Goal: Task Accomplishment & Management: Manage account settings

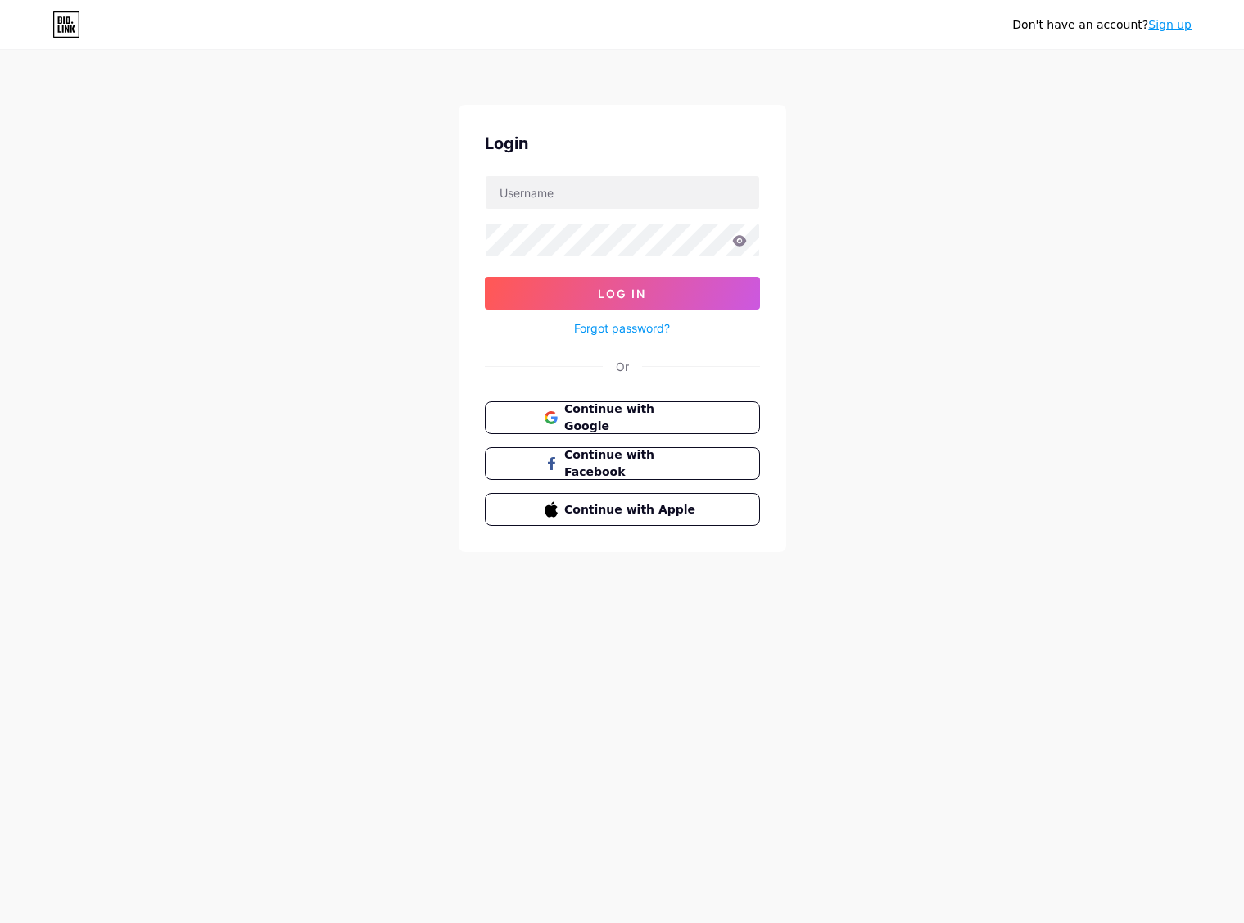
click at [640, 423] on span "Continue with Google" at bounding box center [631, 417] width 135 height 34
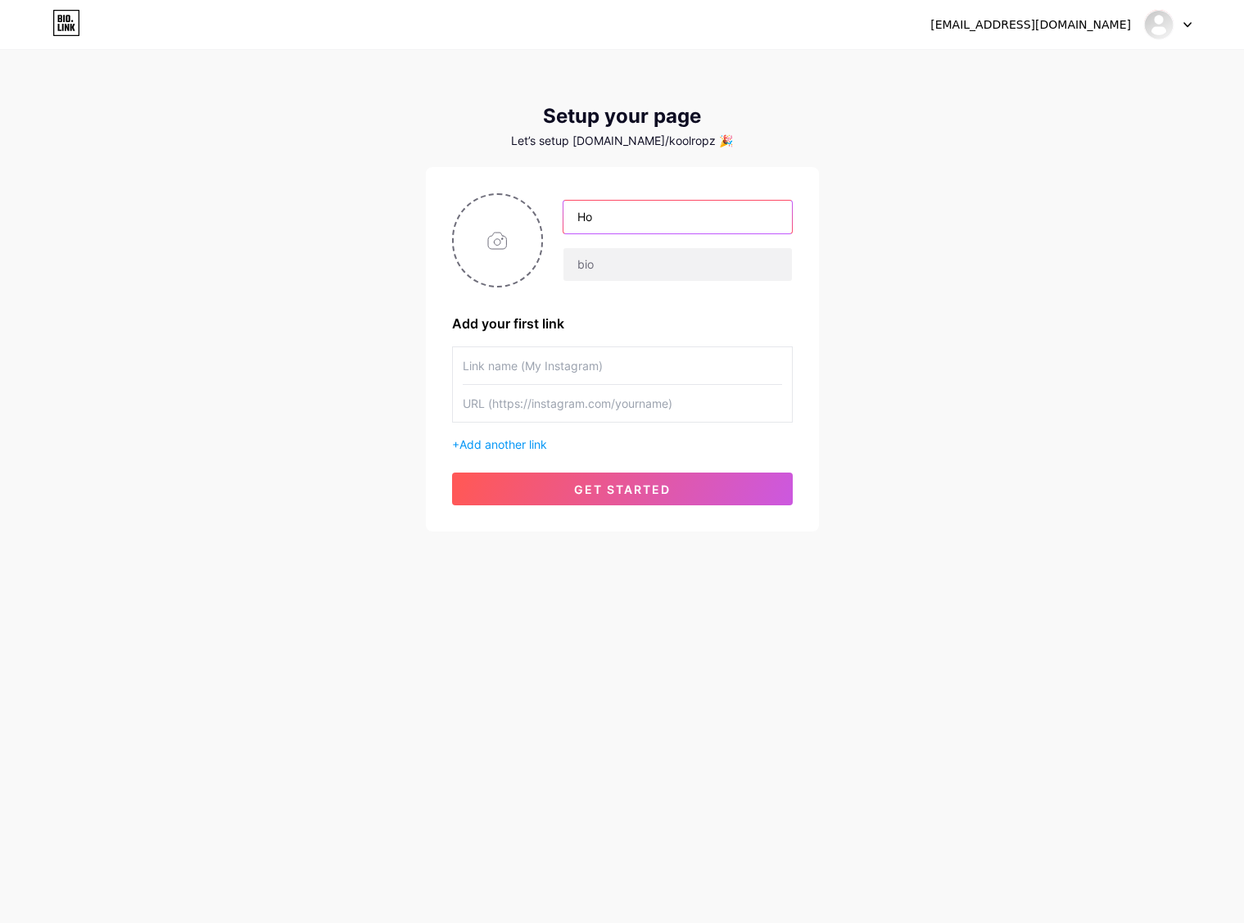
type input "H"
type input "Hoàng Khánh BCR"
click at [519, 249] on input "file" at bounding box center [498, 240] width 88 height 91
type input "C:\fakepath\2025-08-18 18.59.25.jpg"
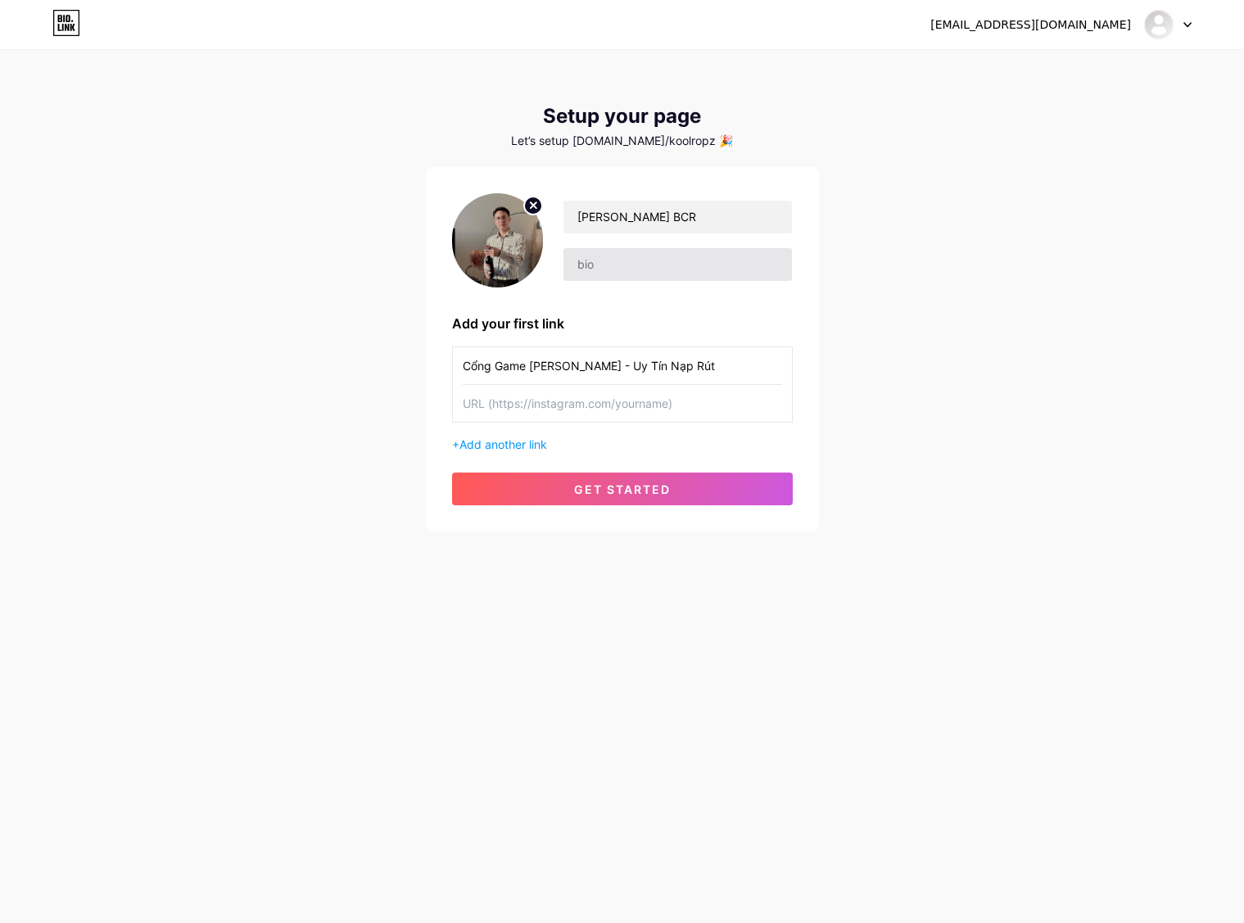
type input "Cổng Game Xanh Chín - Uy Tín Nạp Rút"
click at [633, 277] on input "text" at bounding box center [677, 264] width 228 height 33
type input "C"
type input "Hỗ Trợ 1-1 , Công Thức Cho Anh Em"
click at [644, 398] on input "text" at bounding box center [622, 403] width 319 height 37
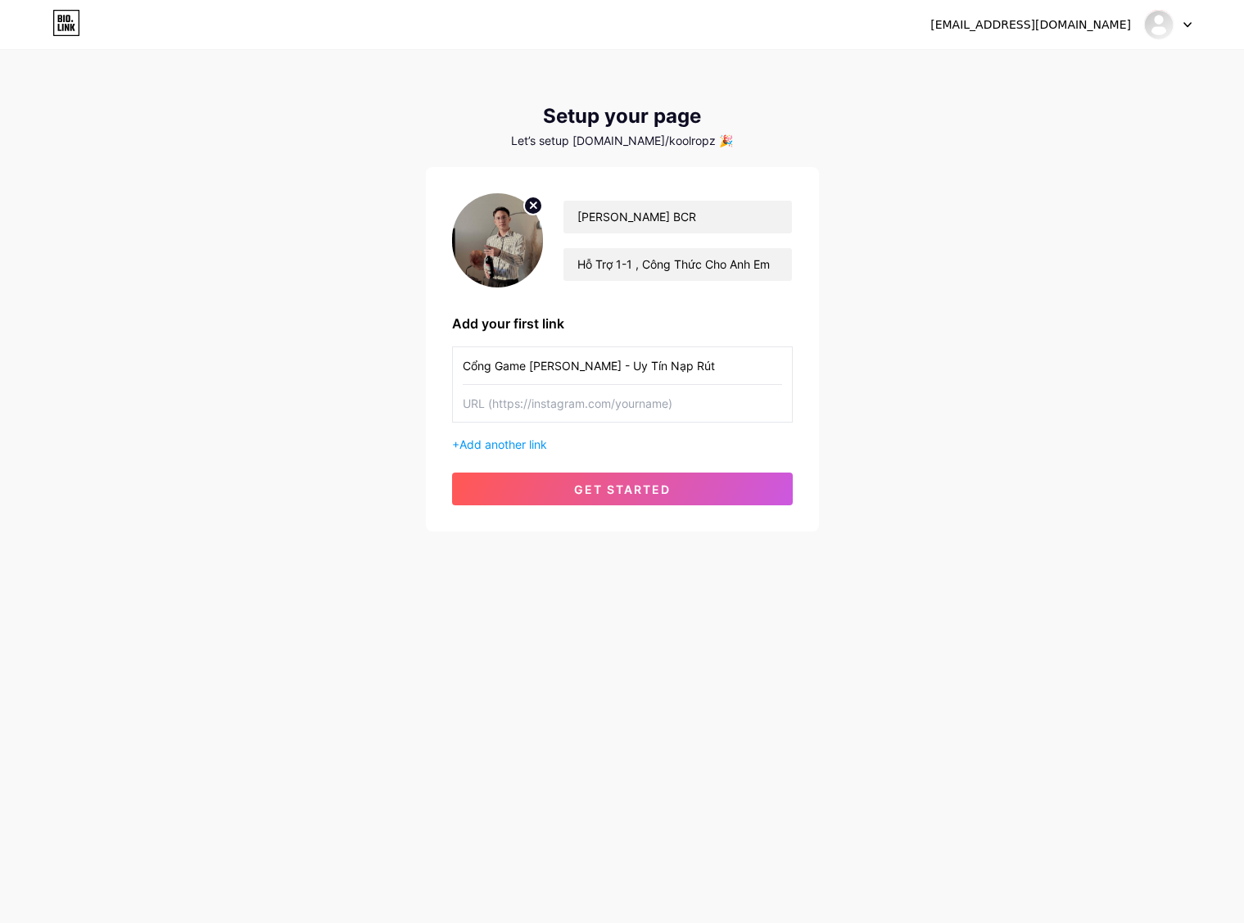
click at [636, 403] on input "text" at bounding box center [622, 403] width 319 height 37
paste input "https://www.f1682.city/home/register?id=529917604"
type input "https://www.f1682.city/home/register?id=529917604"
click at [627, 495] on span "get started" at bounding box center [622, 489] width 97 height 14
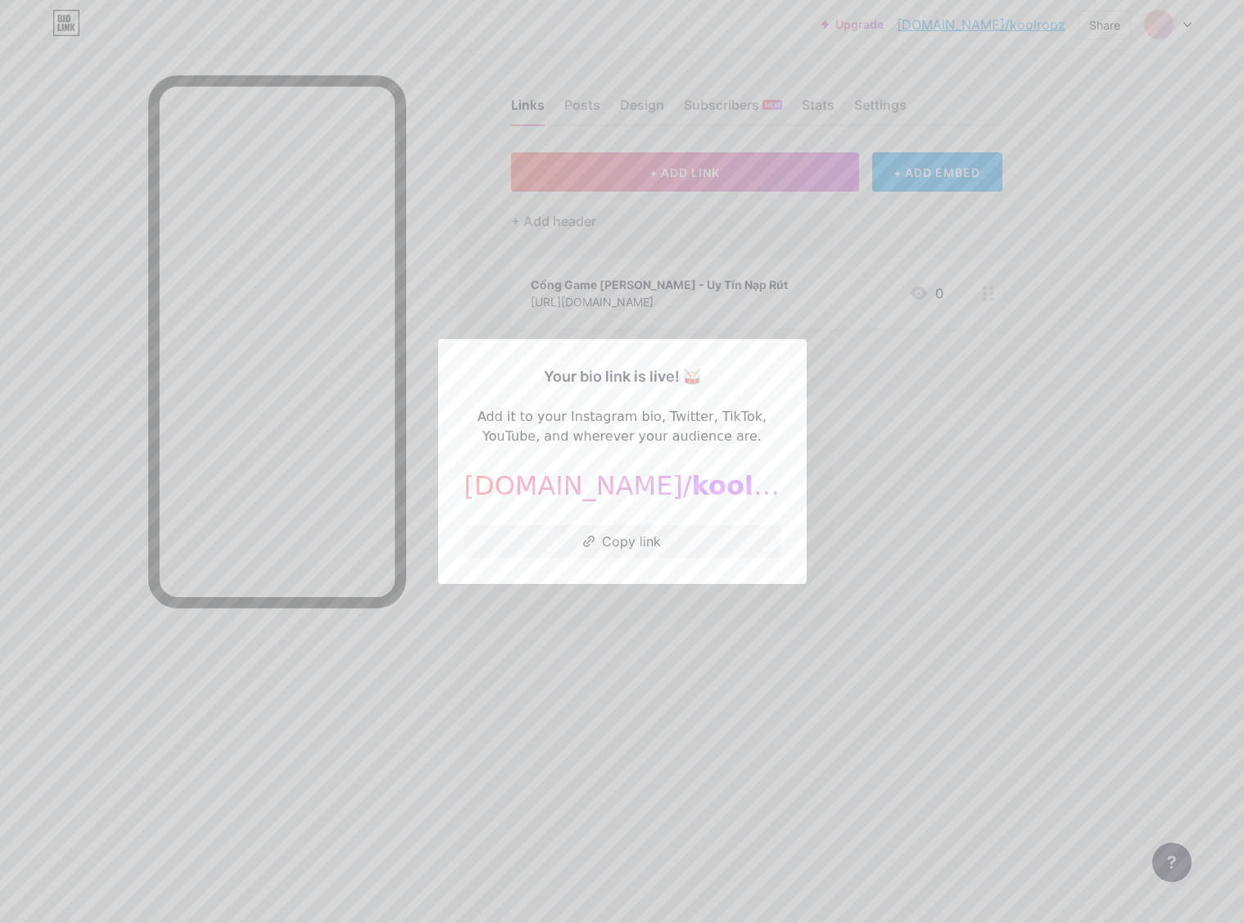
click at [864, 466] on div at bounding box center [622, 461] width 1244 height 923
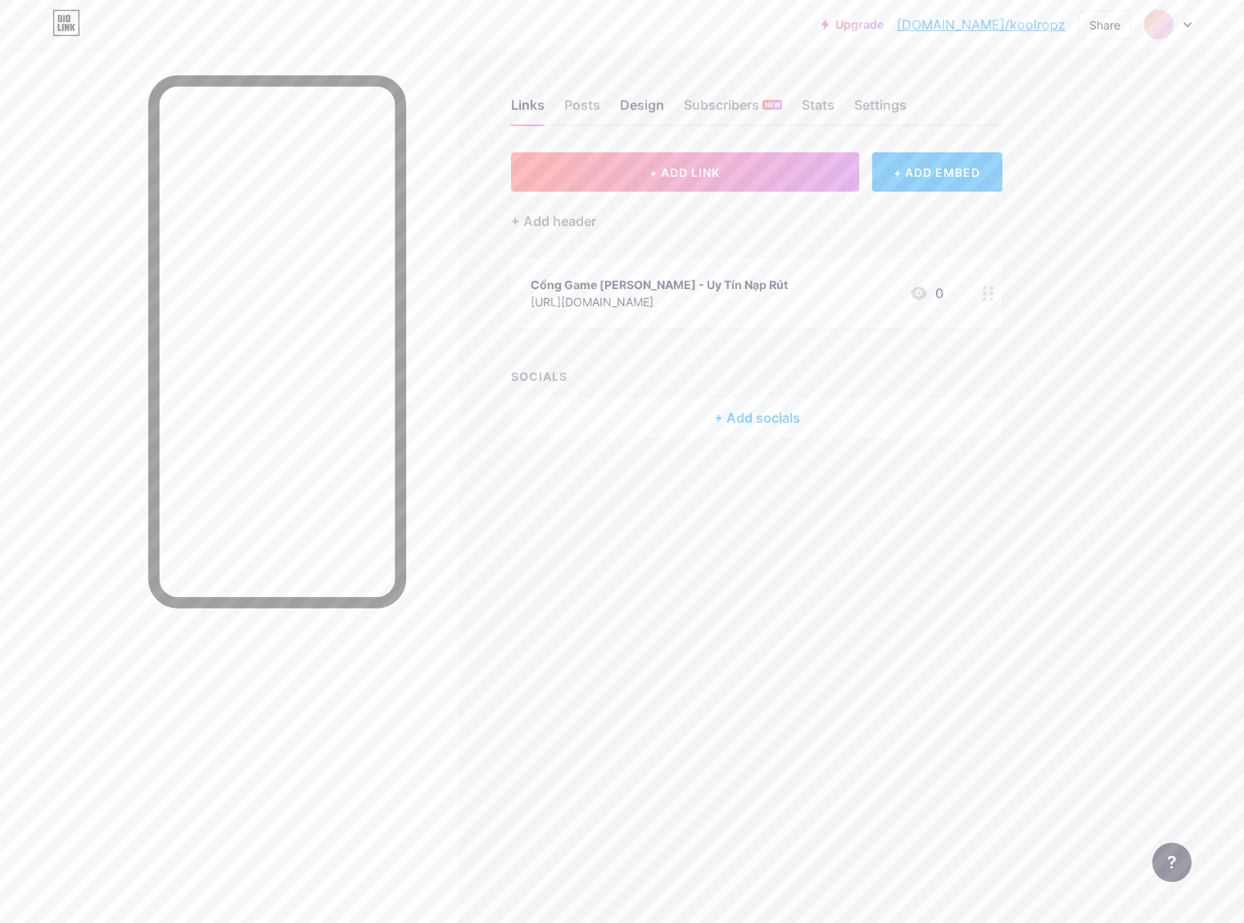
click at [637, 111] on div "Design" at bounding box center [642, 109] width 44 height 29
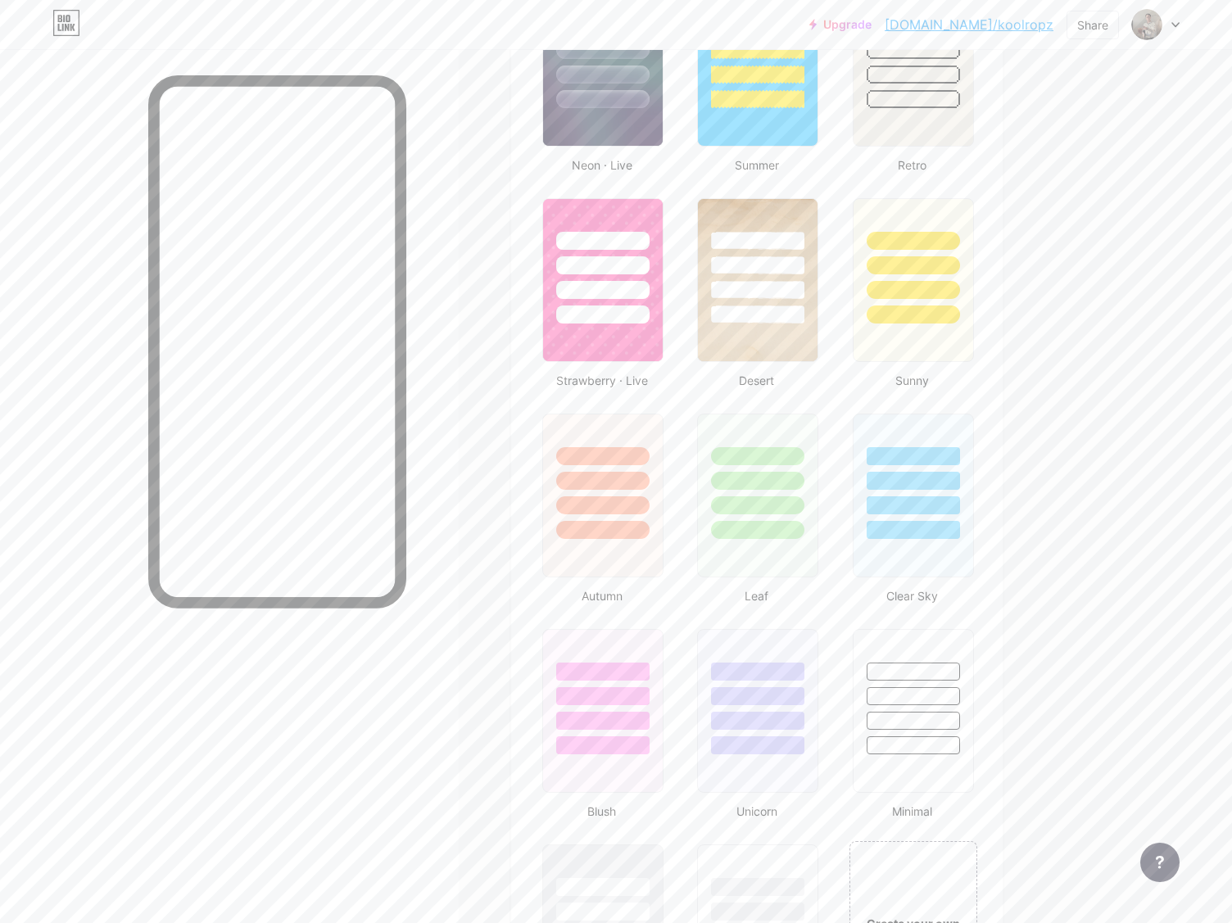
scroll to position [691, 0]
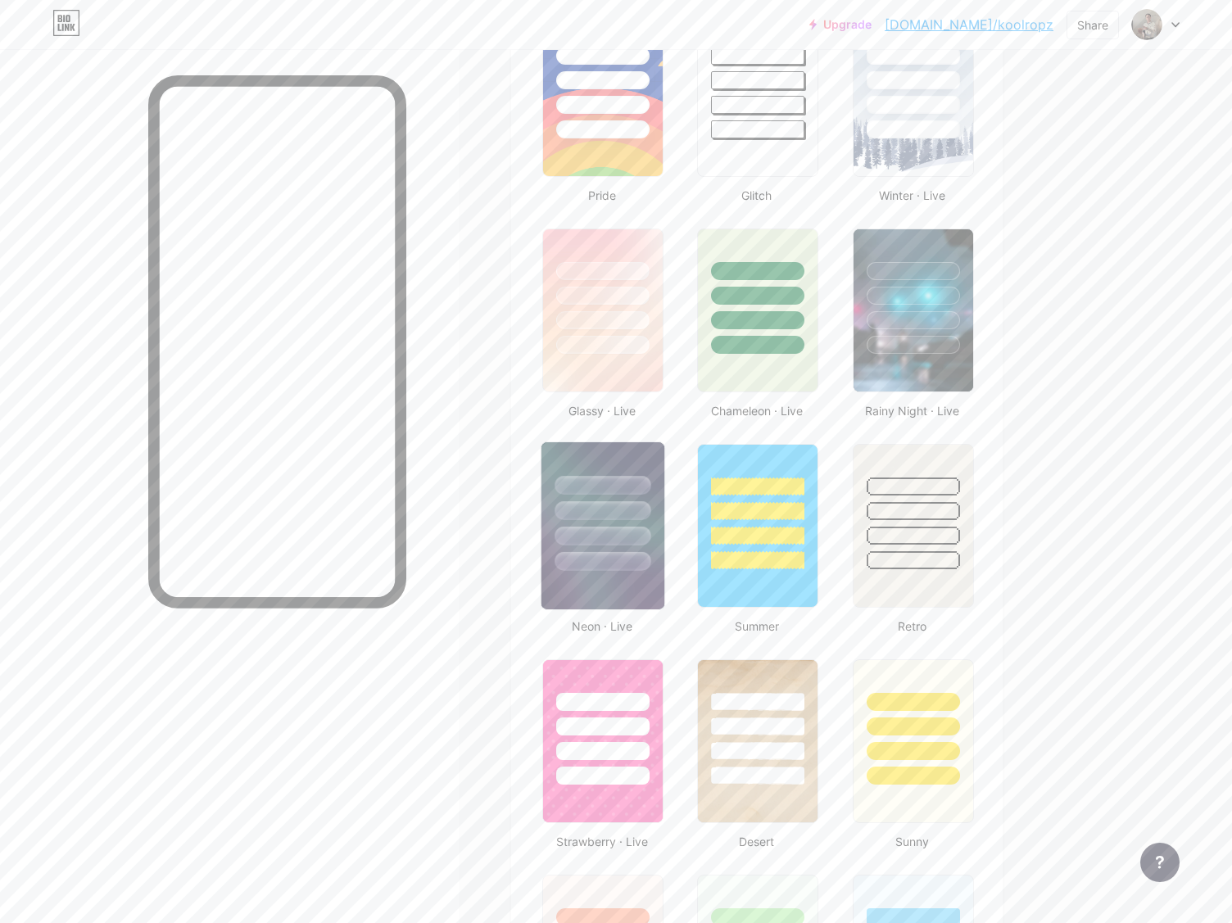
click at [622, 496] on div at bounding box center [602, 506] width 123 height 129
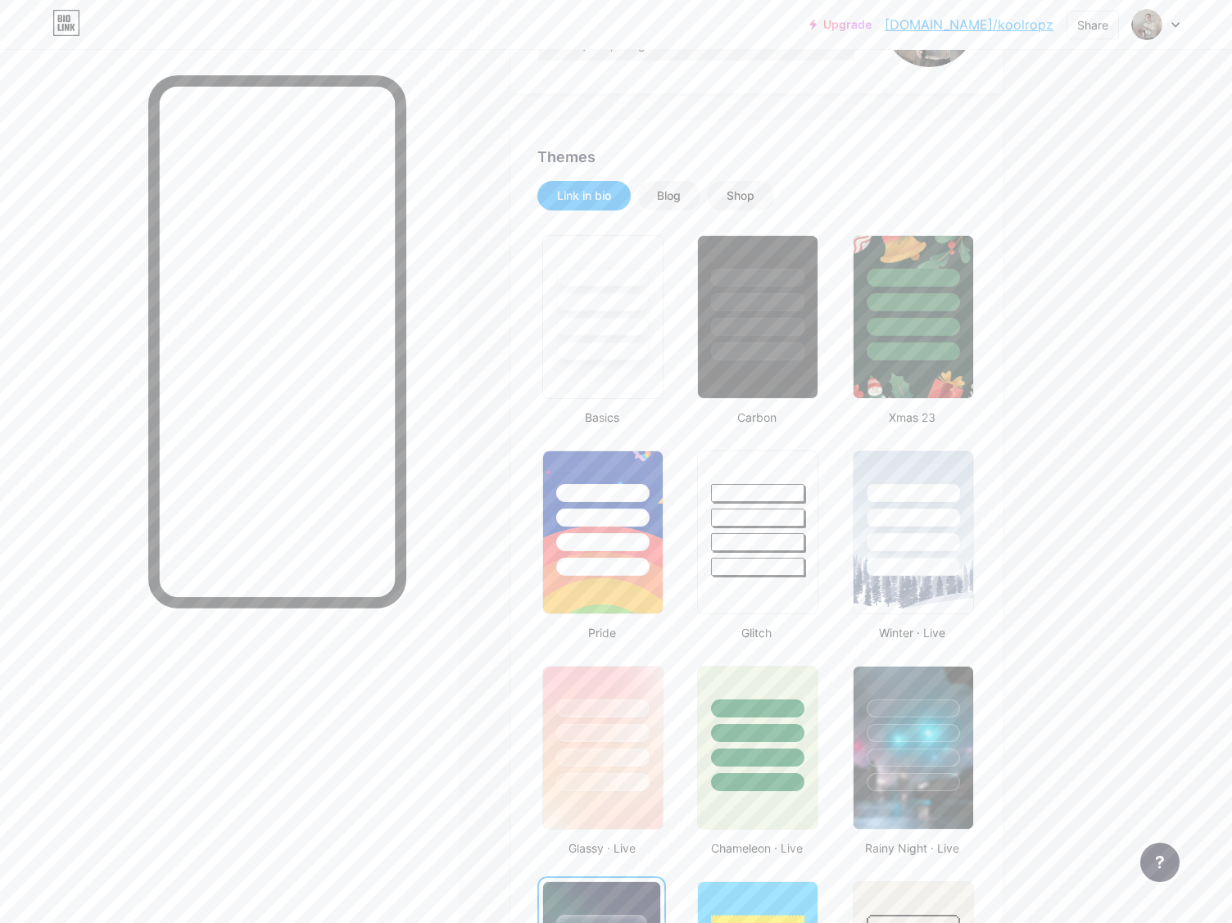
scroll to position [0, 0]
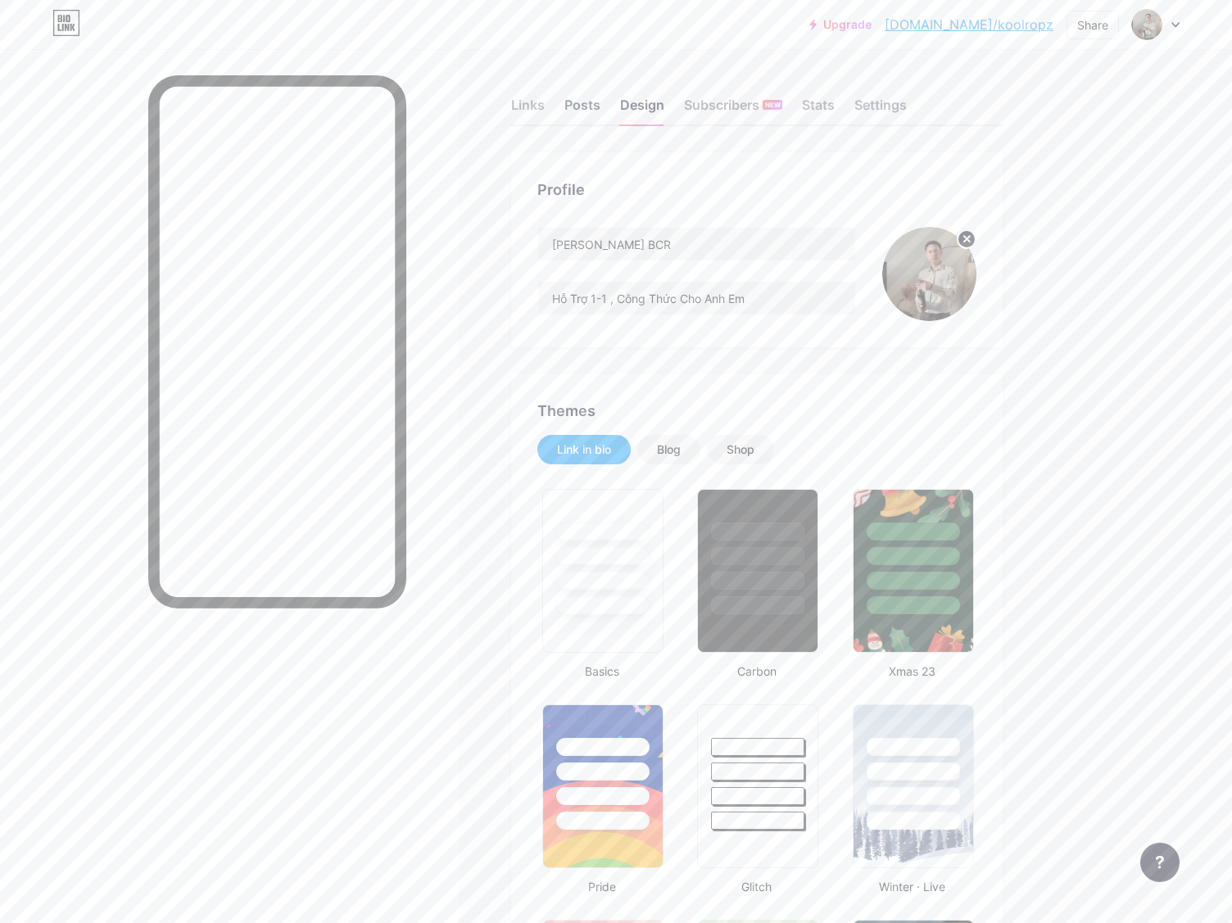
click at [585, 104] on div "Posts" at bounding box center [582, 109] width 36 height 29
click at [523, 110] on div "Links" at bounding box center [528, 109] width 34 height 29
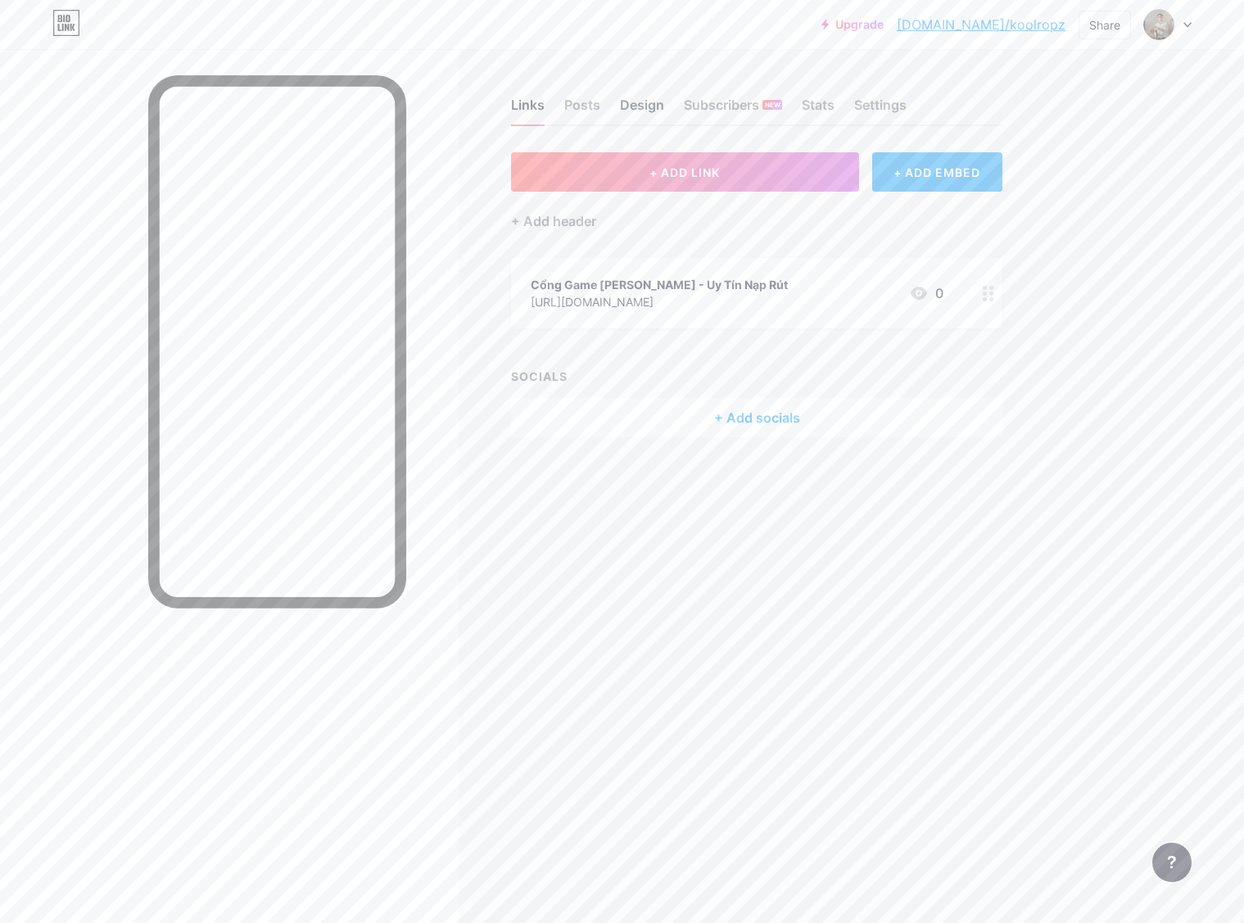
click at [656, 110] on div "Design" at bounding box center [642, 109] width 44 height 29
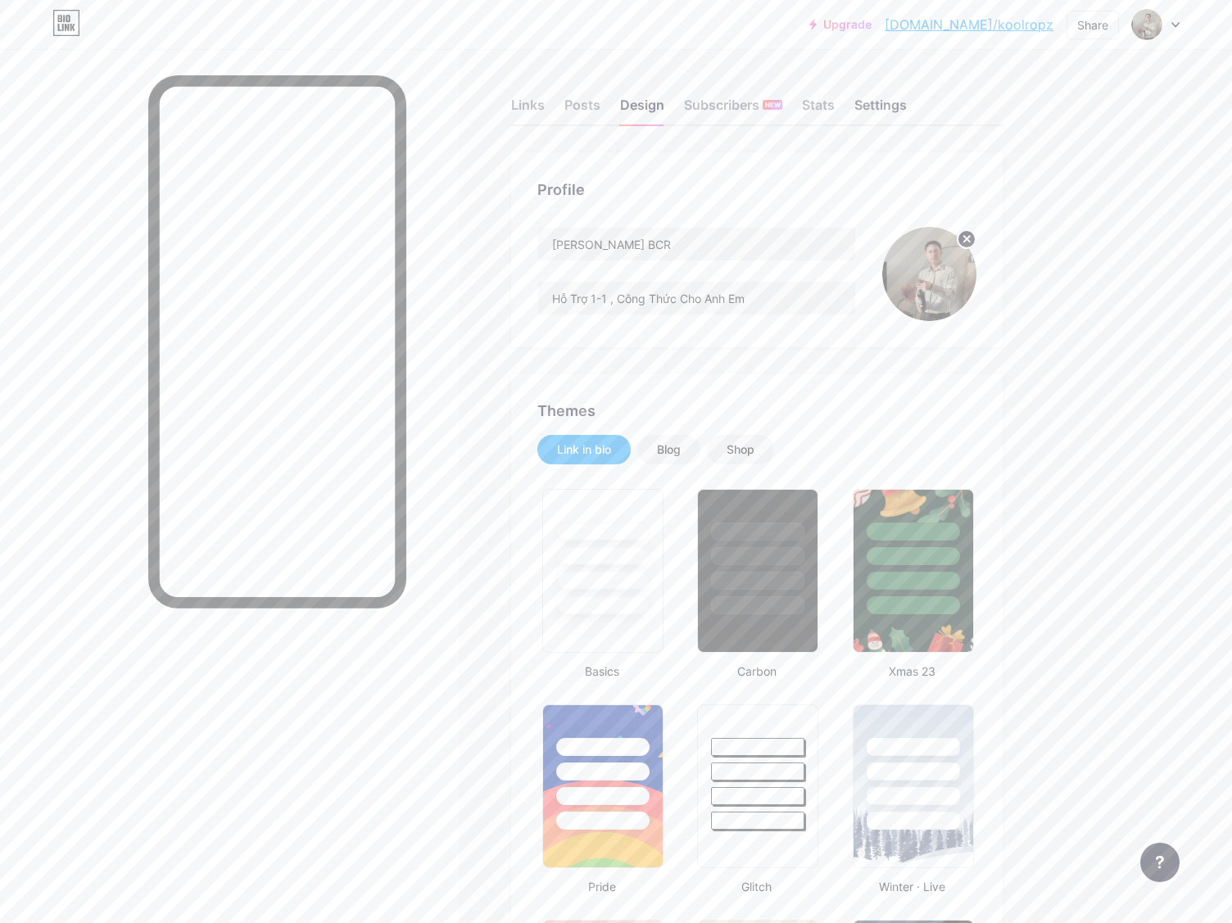
click at [875, 108] on div "Settings" at bounding box center [880, 109] width 52 height 29
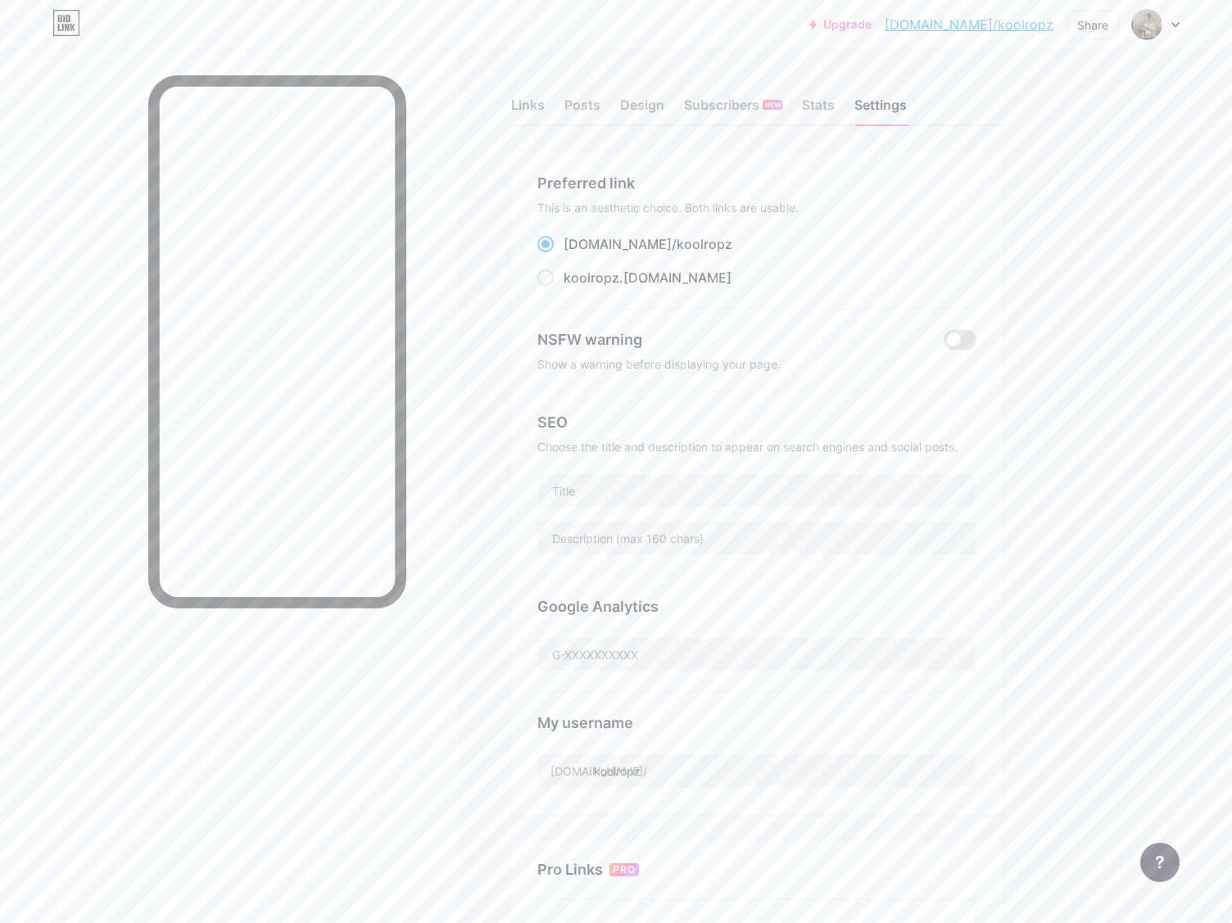
scroll to position [123, 0]
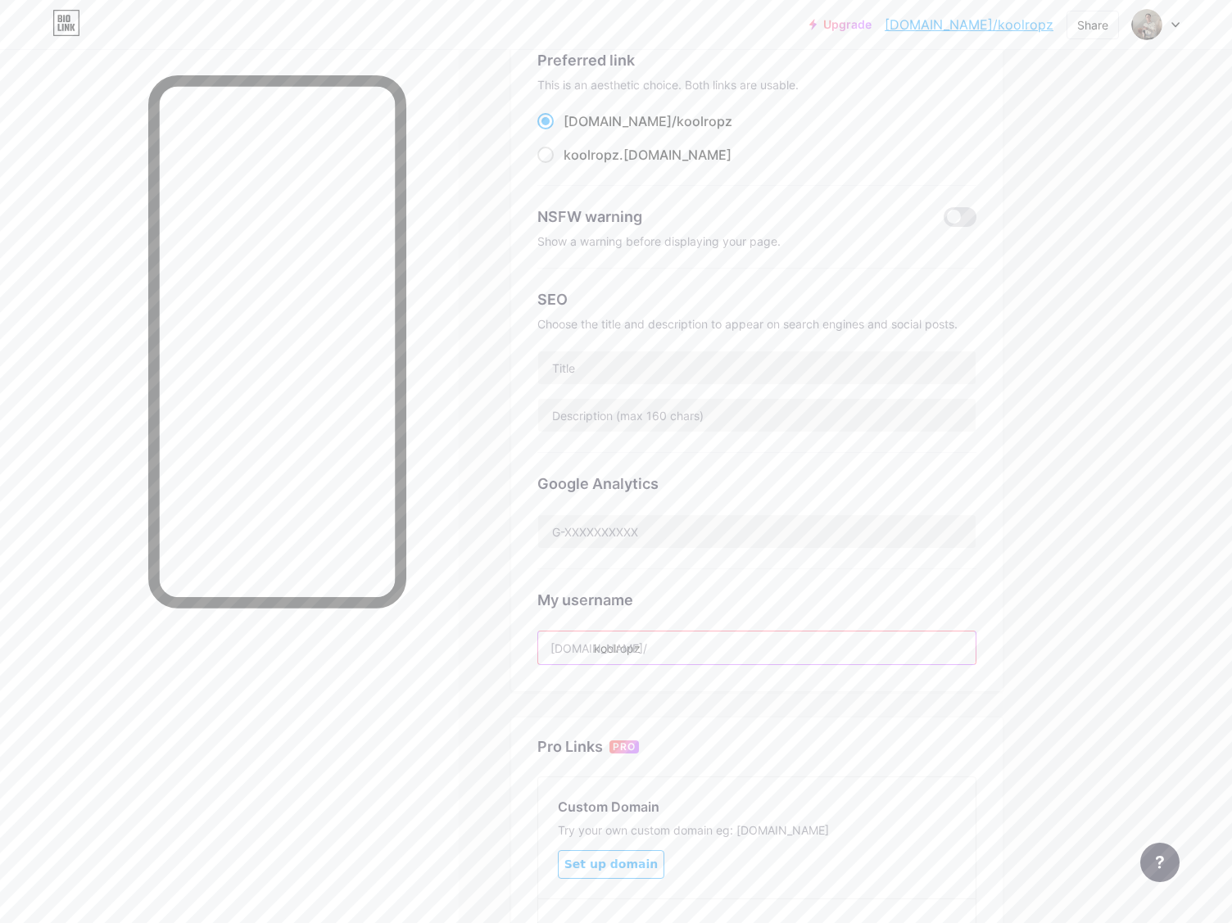
click at [699, 647] on input "koolropz" at bounding box center [756, 647] width 437 height 33
type input "h"
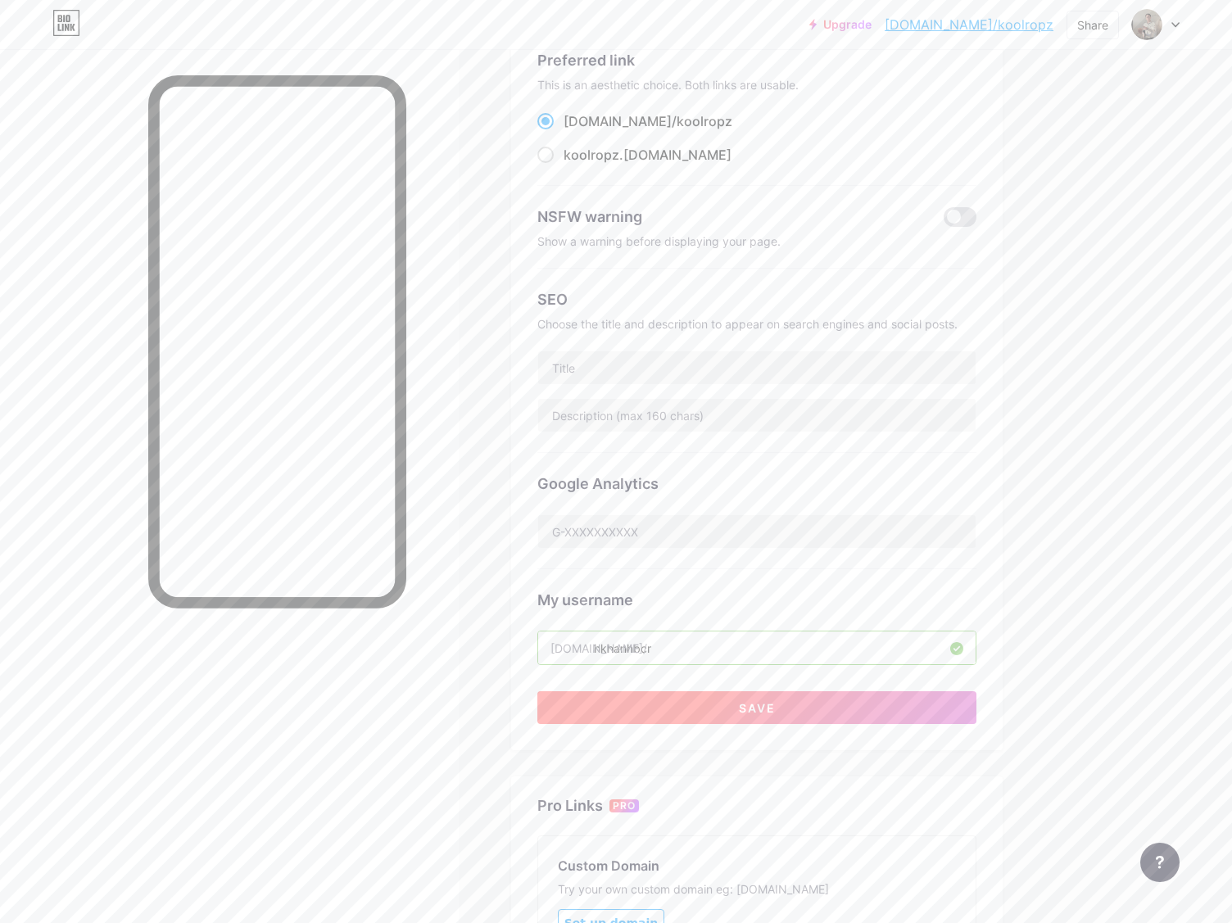
type input "hkhanhbcr"
click at [716, 694] on button "Save" at bounding box center [756, 707] width 439 height 33
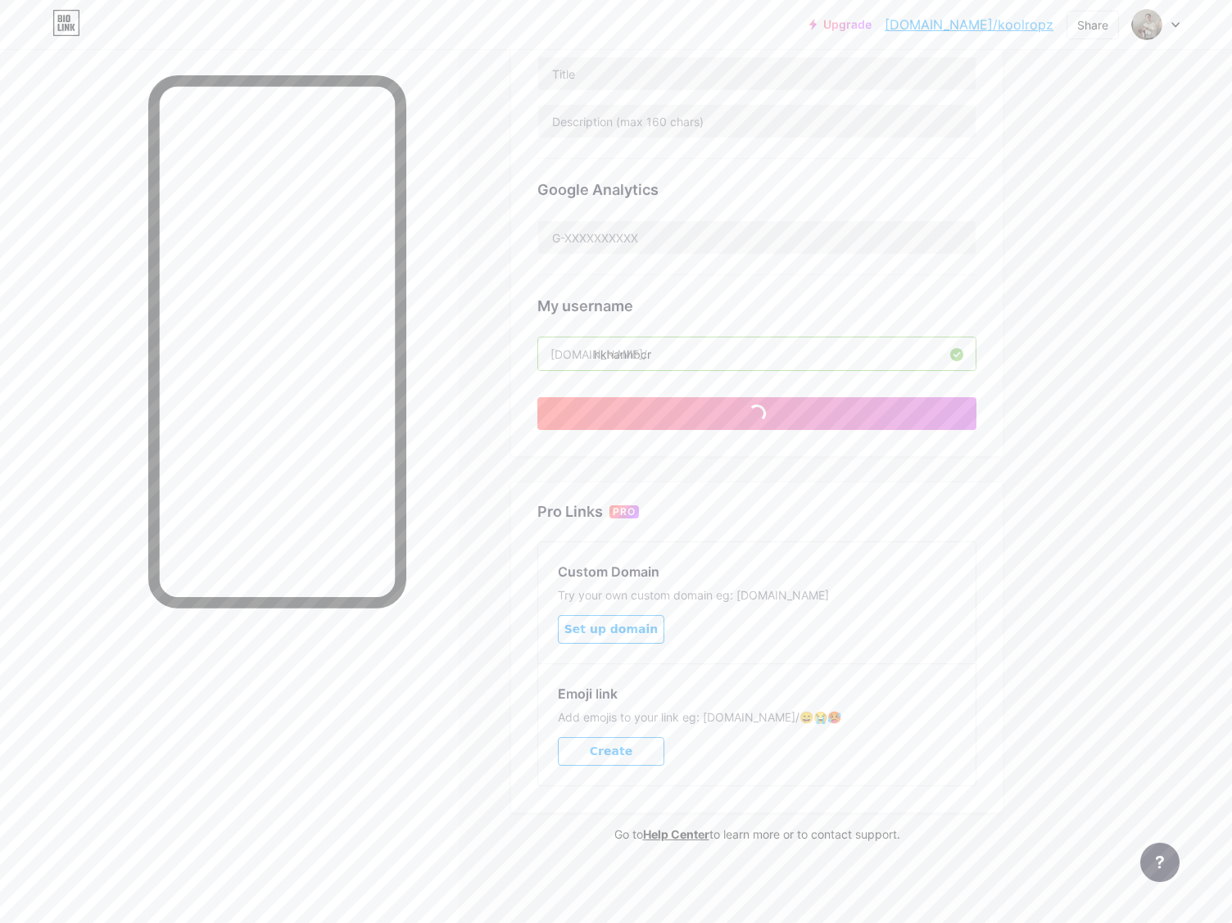
scroll to position [0, 0]
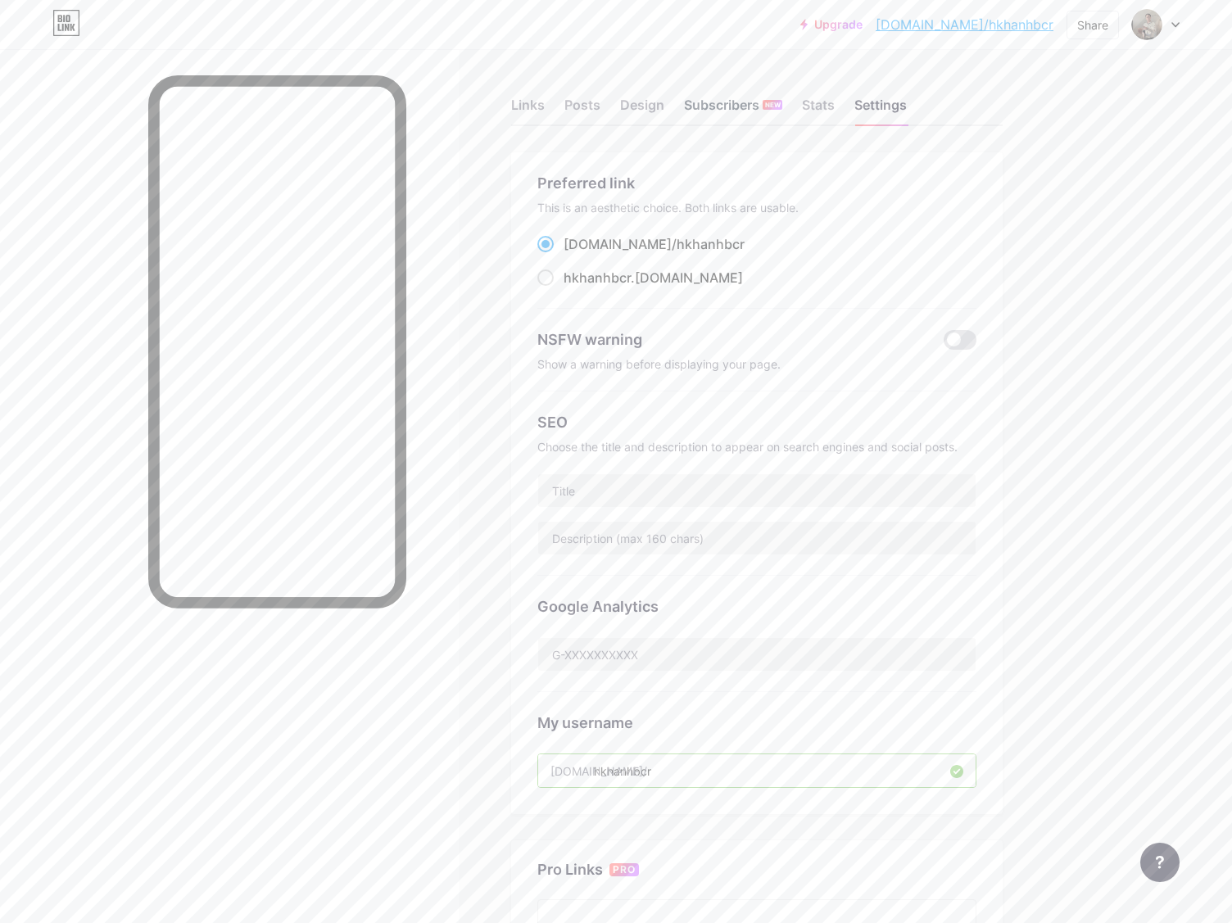
click at [710, 108] on div "Subscribers NEW" at bounding box center [733, 109] width 98 height 29
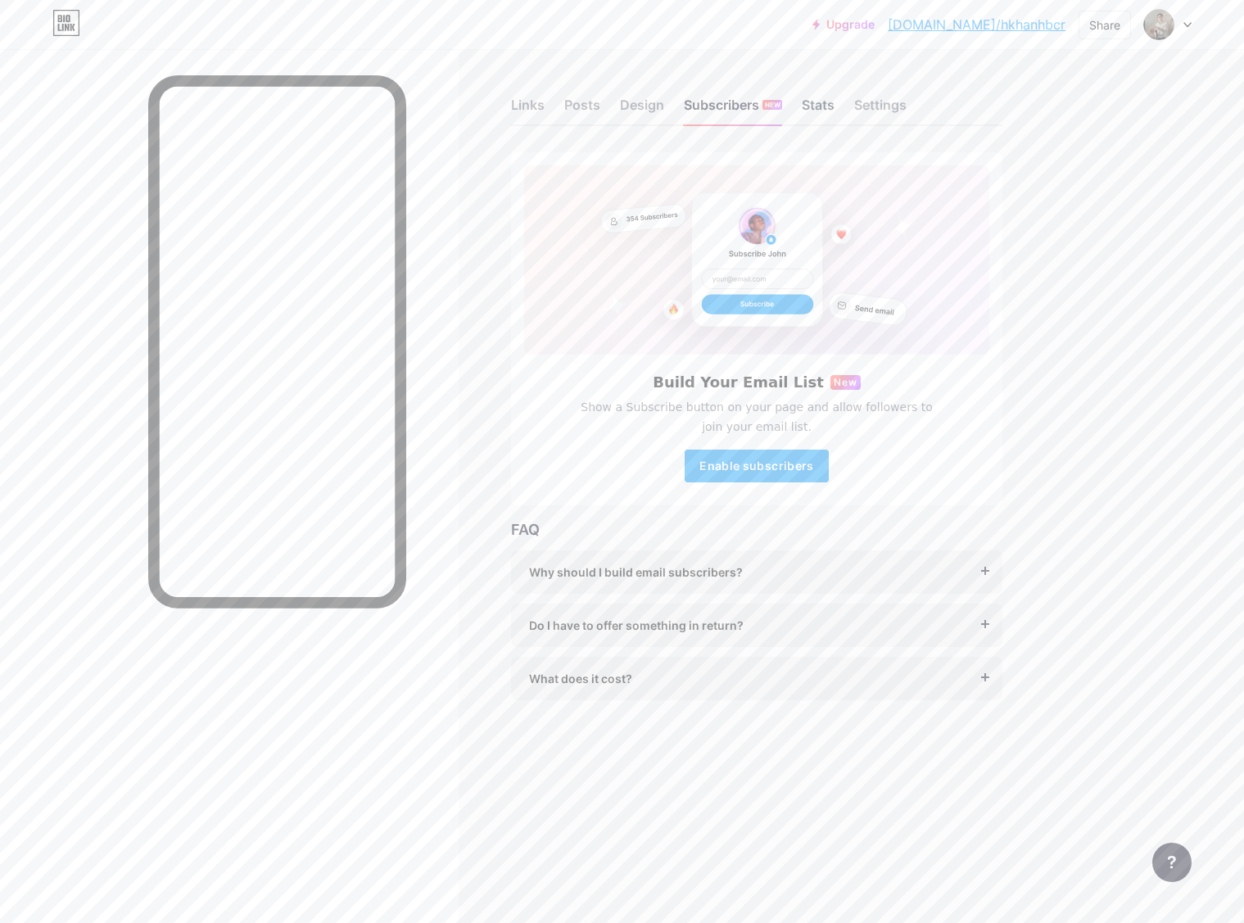
click at [816, 108] on div "Stats" at bounding box center [818, 109] width 33 height 29
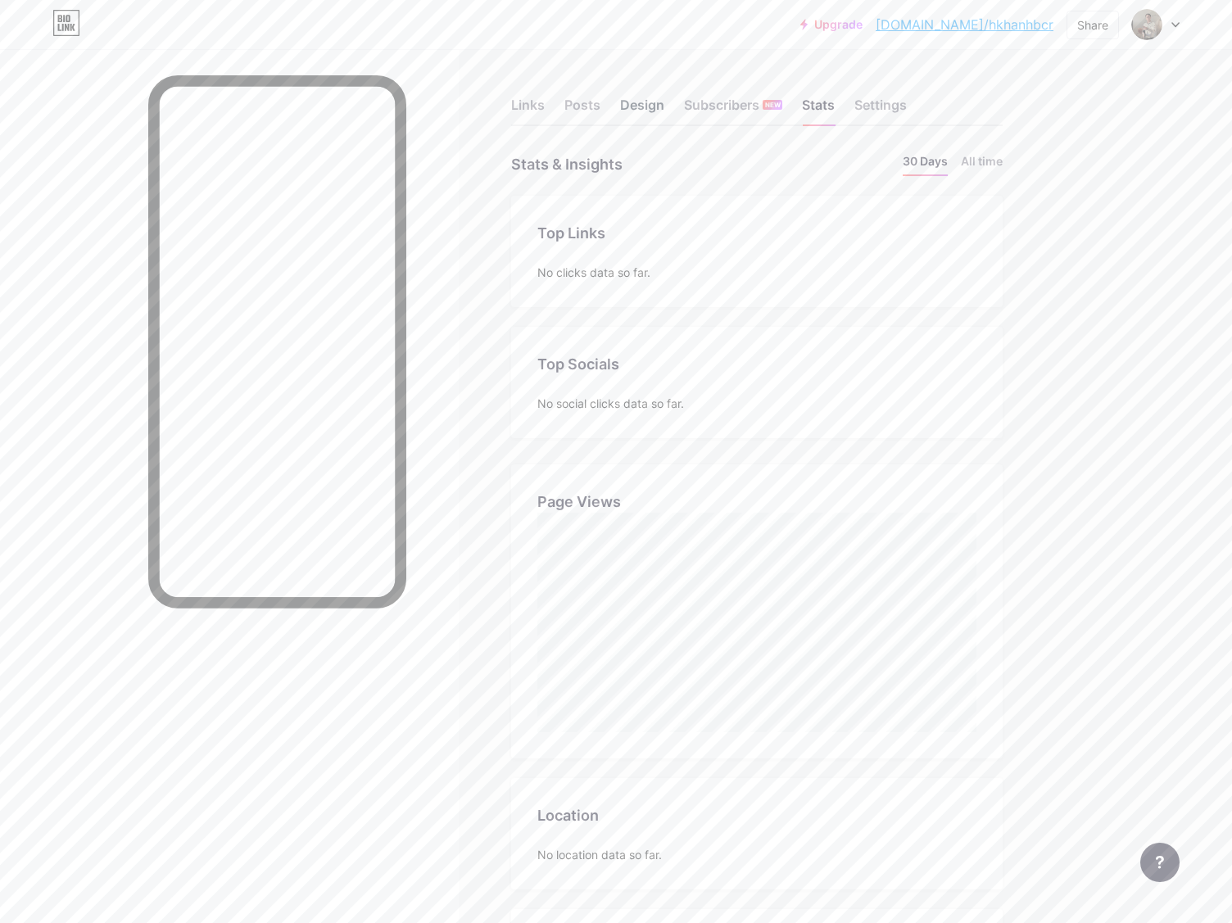
scroll to position [923, 1232]
click at [658, 109] on div "Design" at bounding box center [642, 109] width 44 height 29
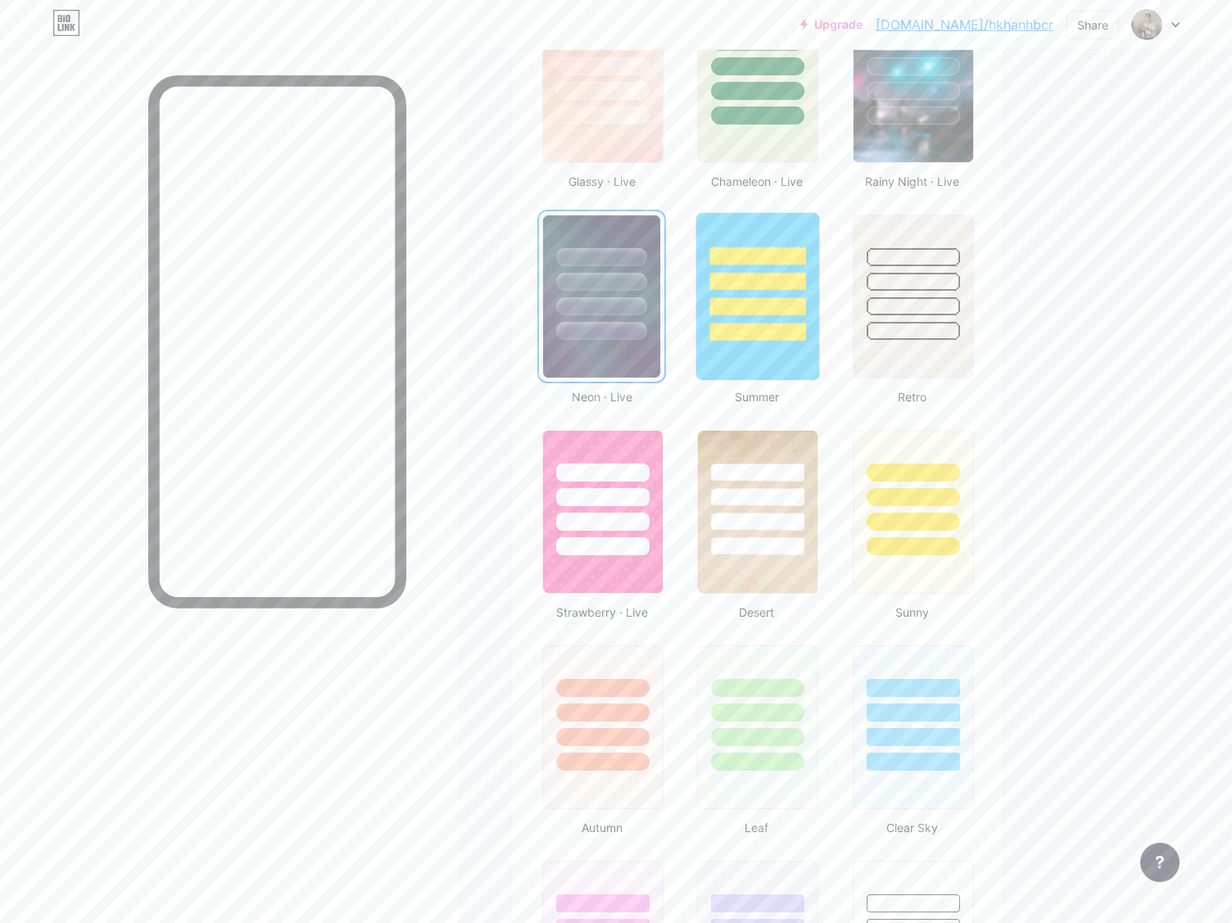
scroll to position [791, 0]
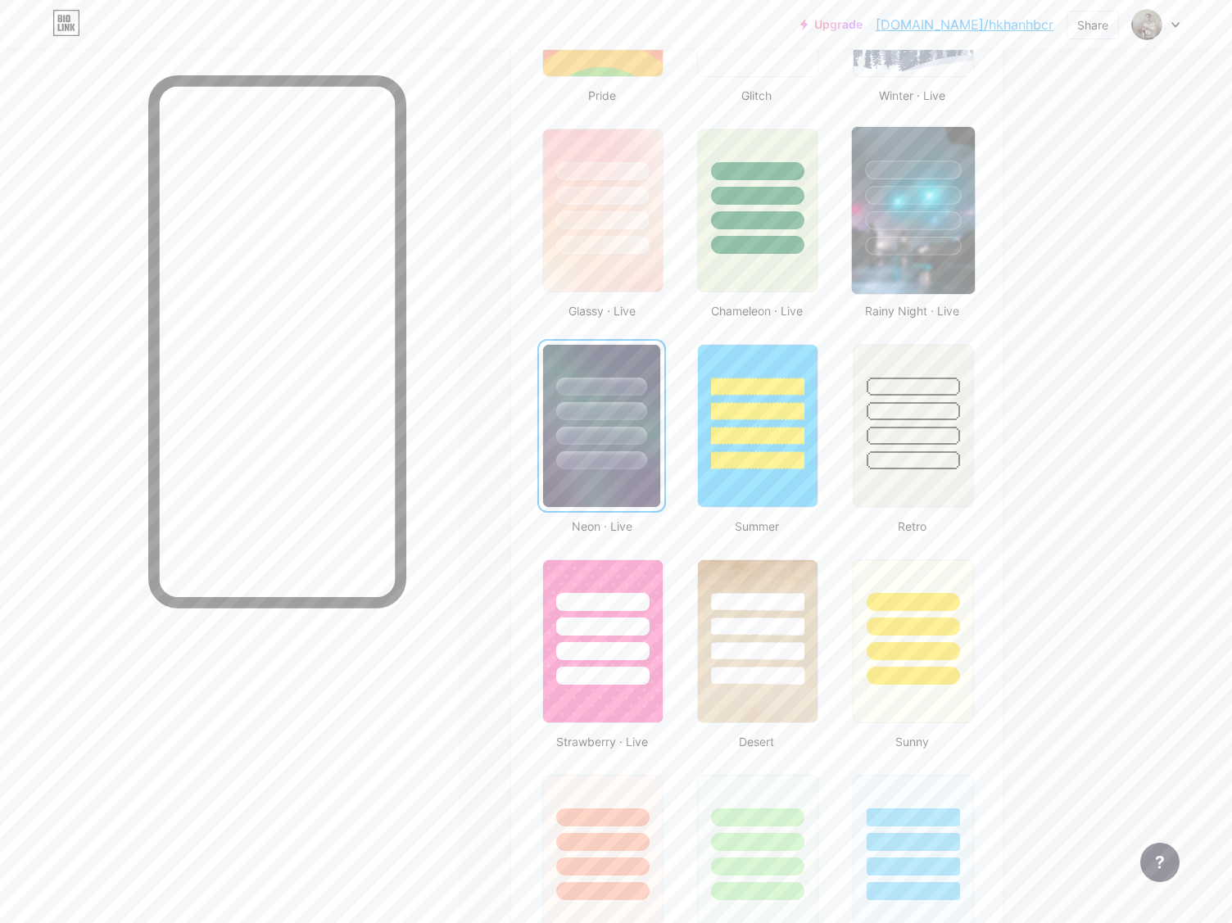
click at [880, 277] on img at bounding box center [912, 210] width 123 height 167
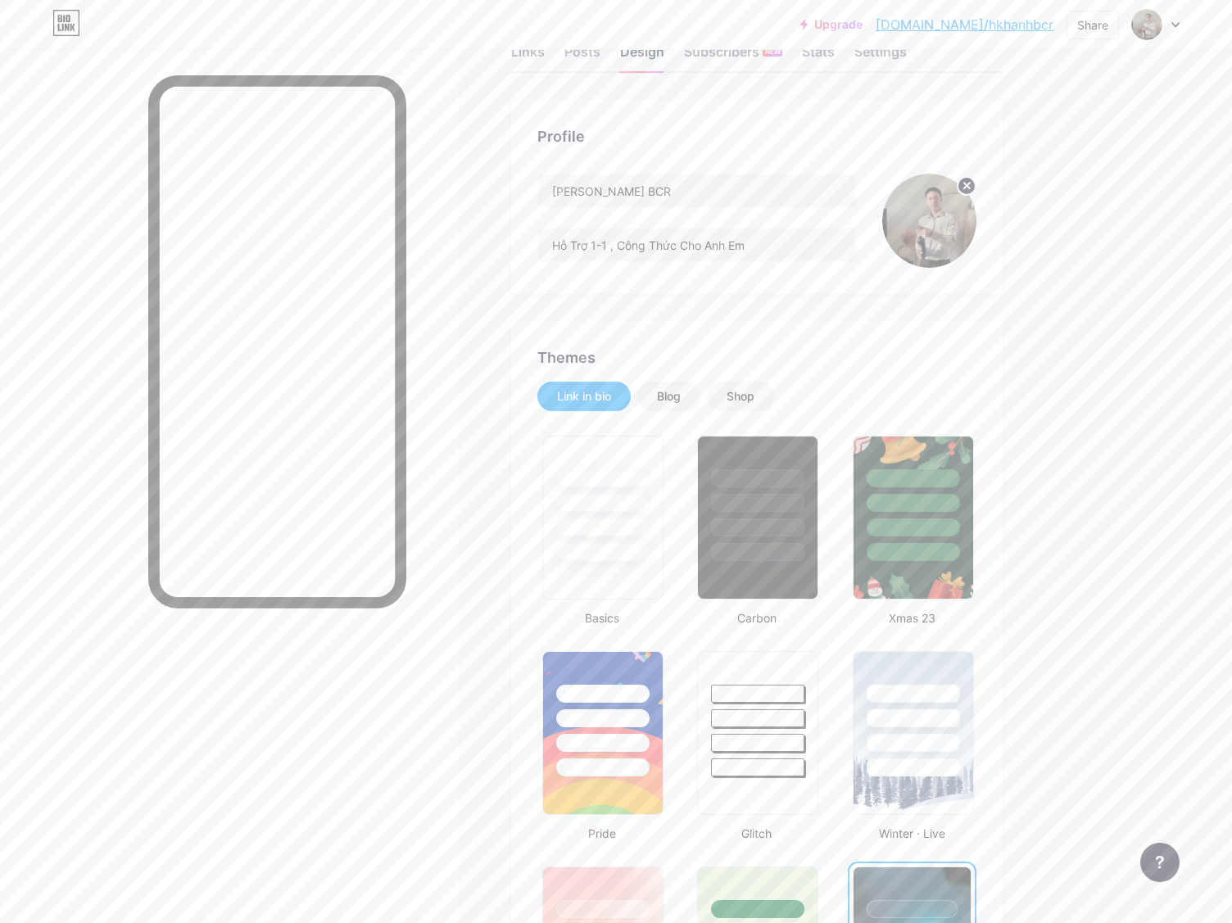
scroll to position [0, 0]
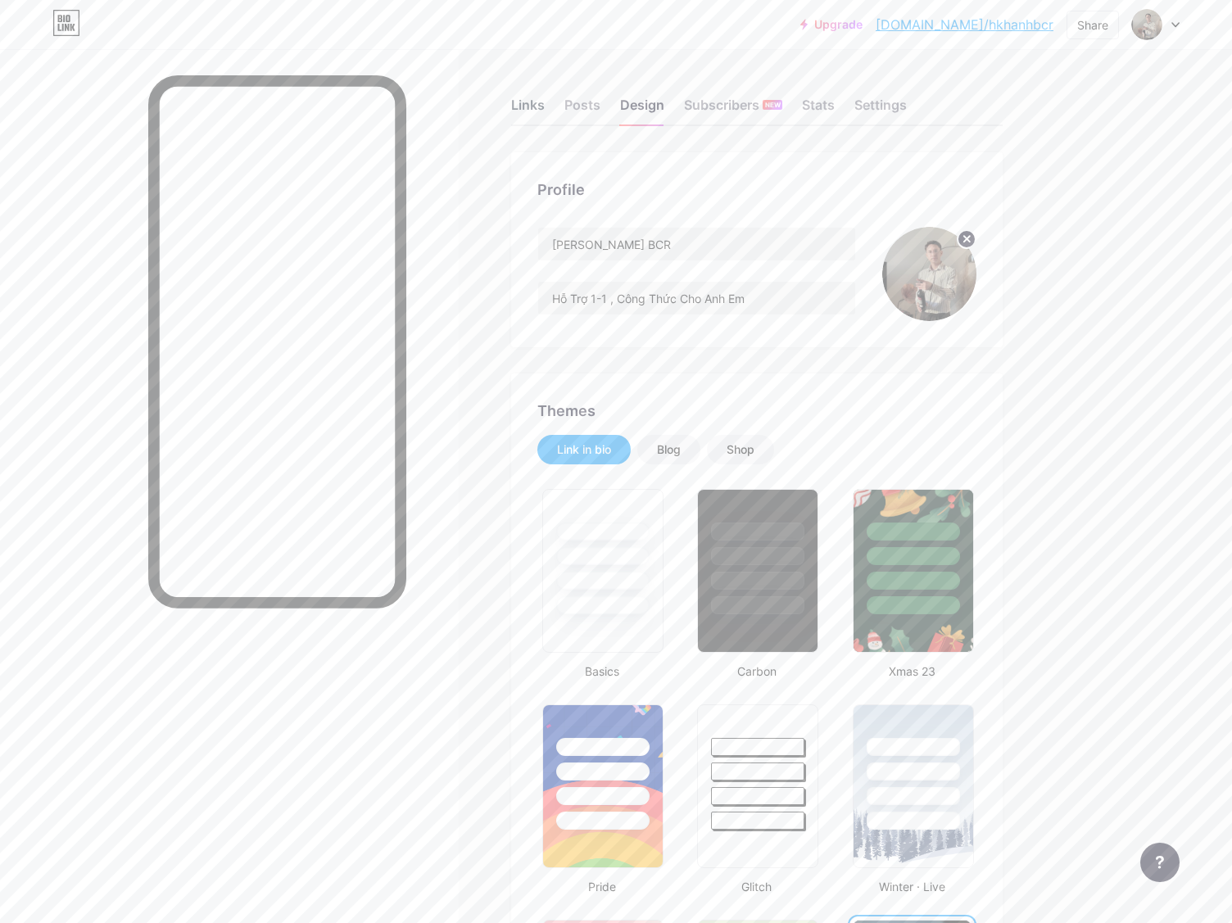
click at [541, 116] on div "Links" at bounding box center [528, 109] width 34 height 29
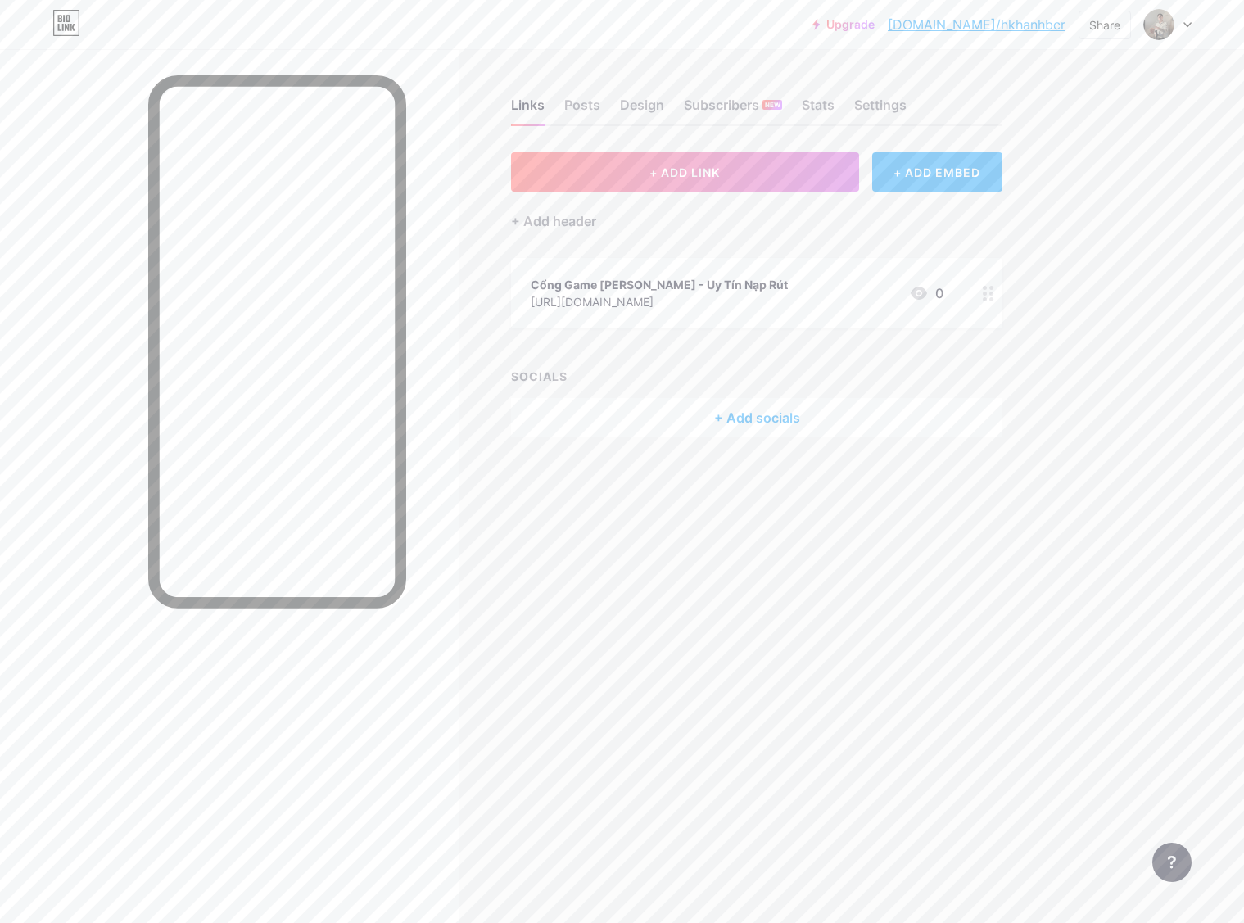
click at [808, 413] on div "+ Add socials" at bounding box center [756, 417] width 491 height 39
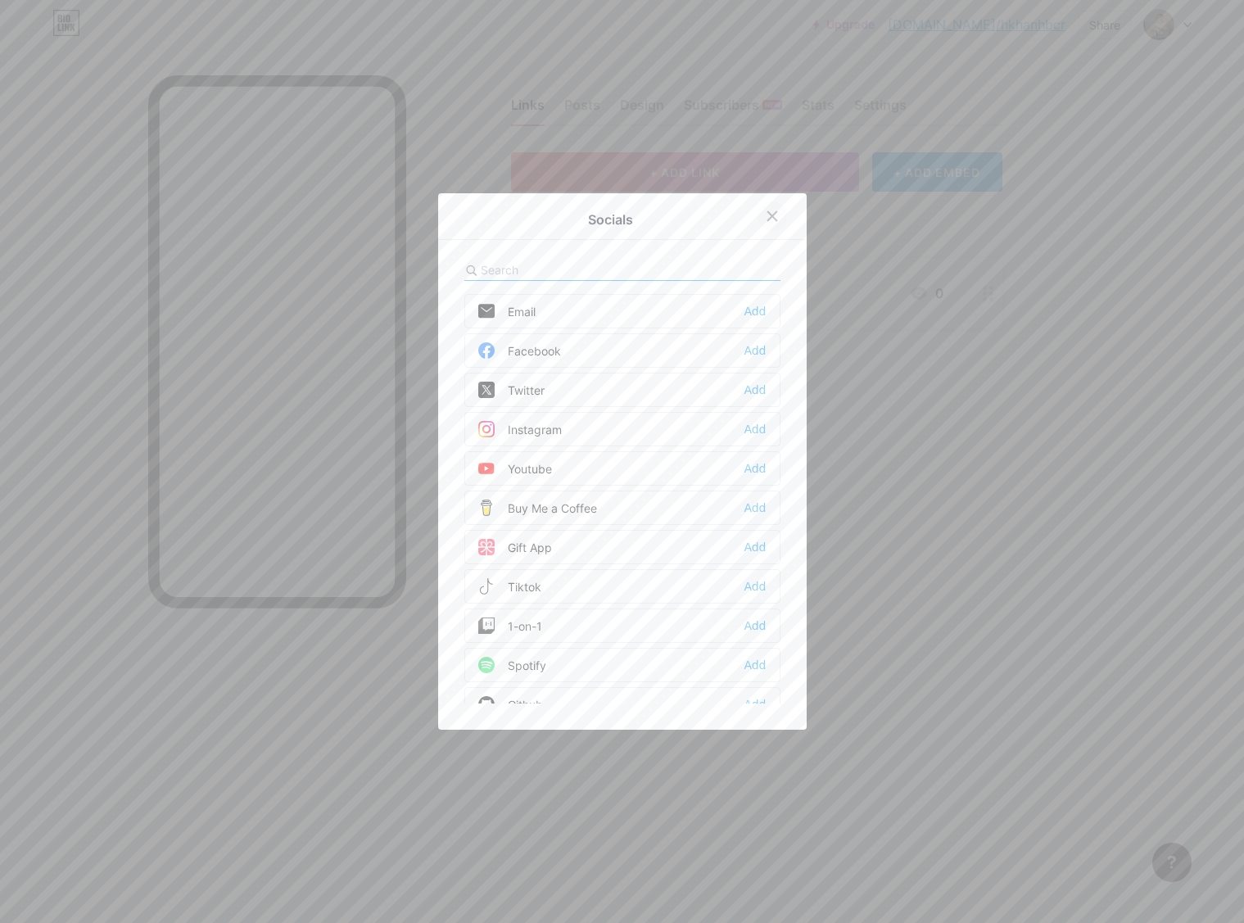
click at [767, 212] on icon at bounding box center [771, 216] width 9 height 9
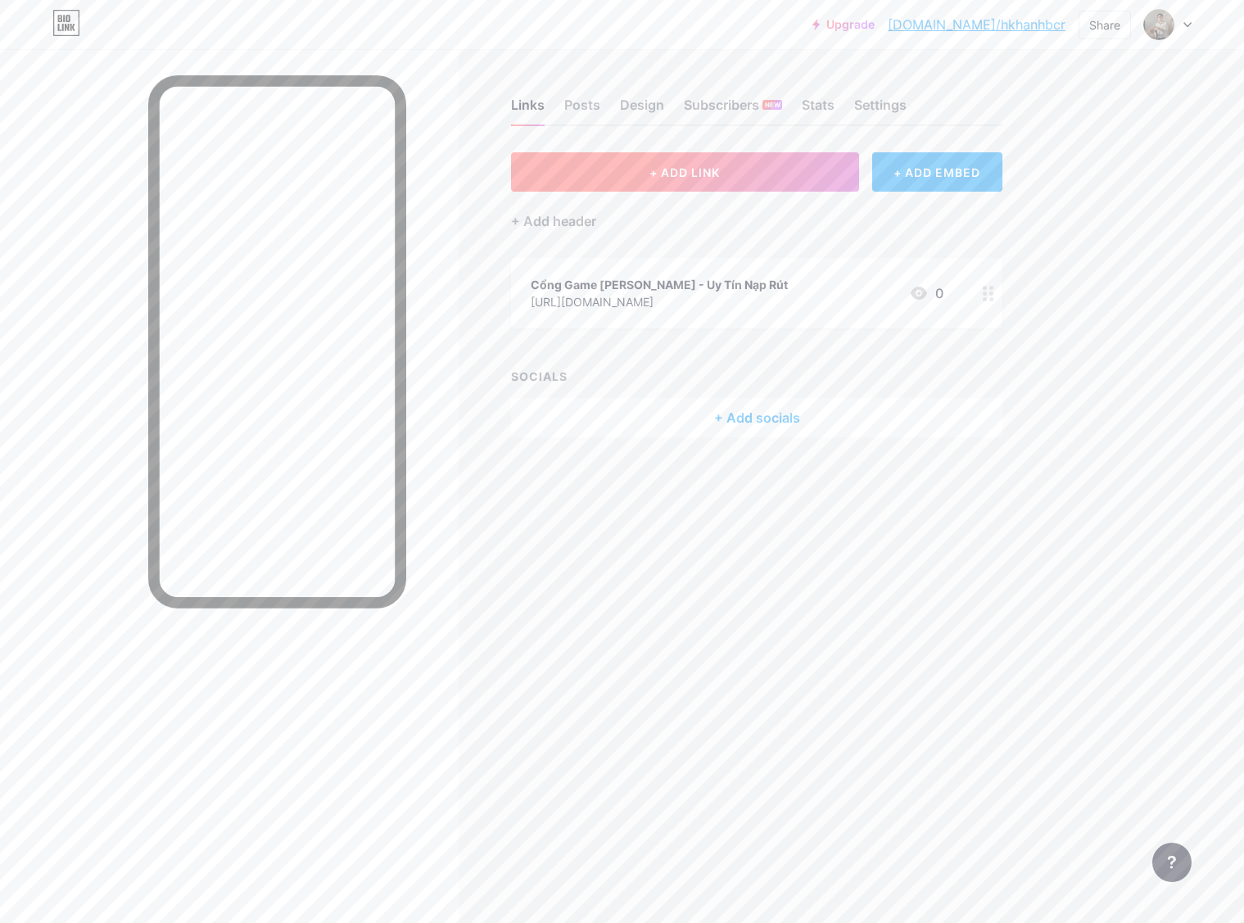
click at [773, 183] on button "+ ADD LINK" at bounding box center [685, 171] width 348 height 39
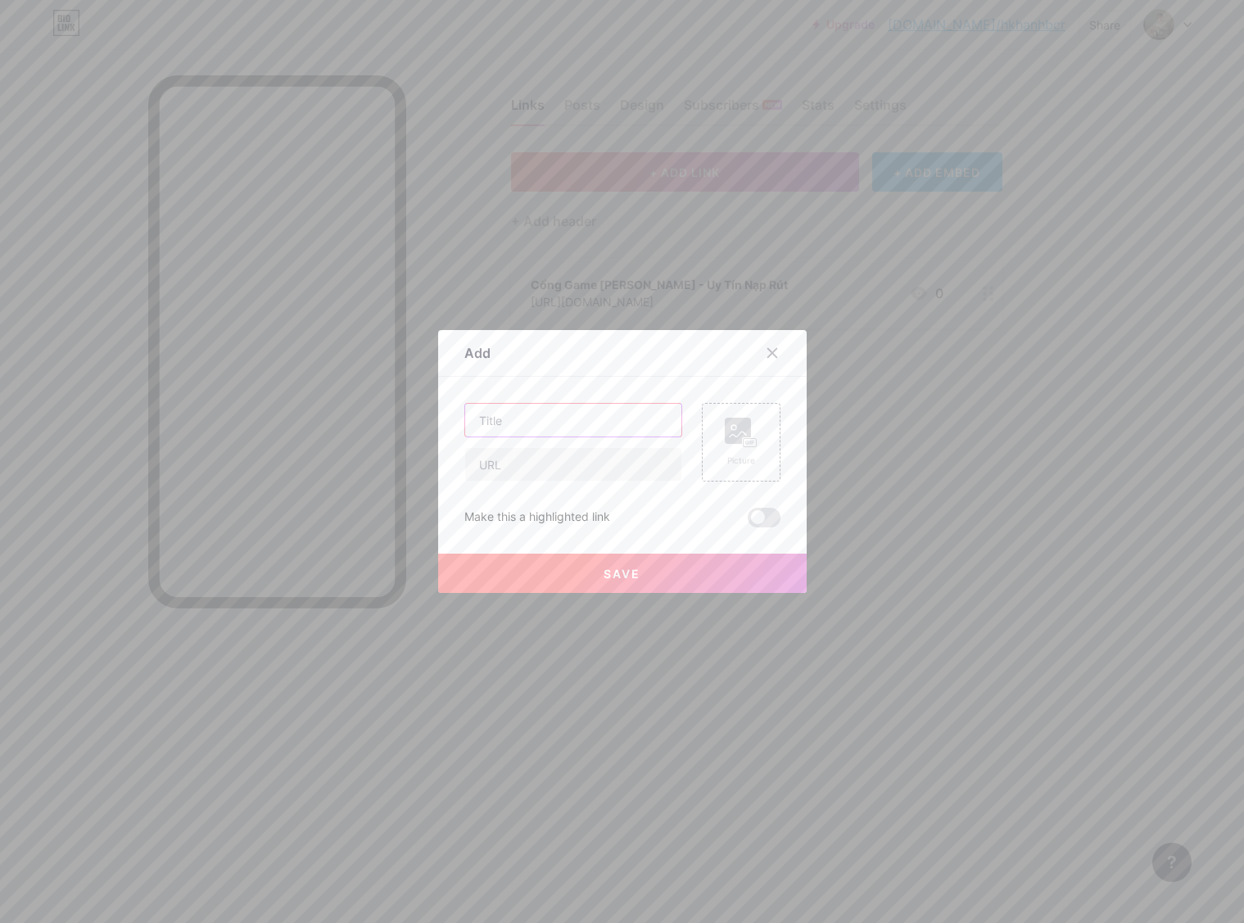
click at [605, 421] on input "text" at bounding box center [573, 420] width 216 height 33
type input "N"
type input "Liên Hệ Trực Tiếp Cho Bố"
drag, startPoint x: 605, startPoint y: 421, endPoint x: 727, endPoint y: 429, distance: 122.3
click at [727, 429] on rect at bounding box center [738, 431] width 26 height 26
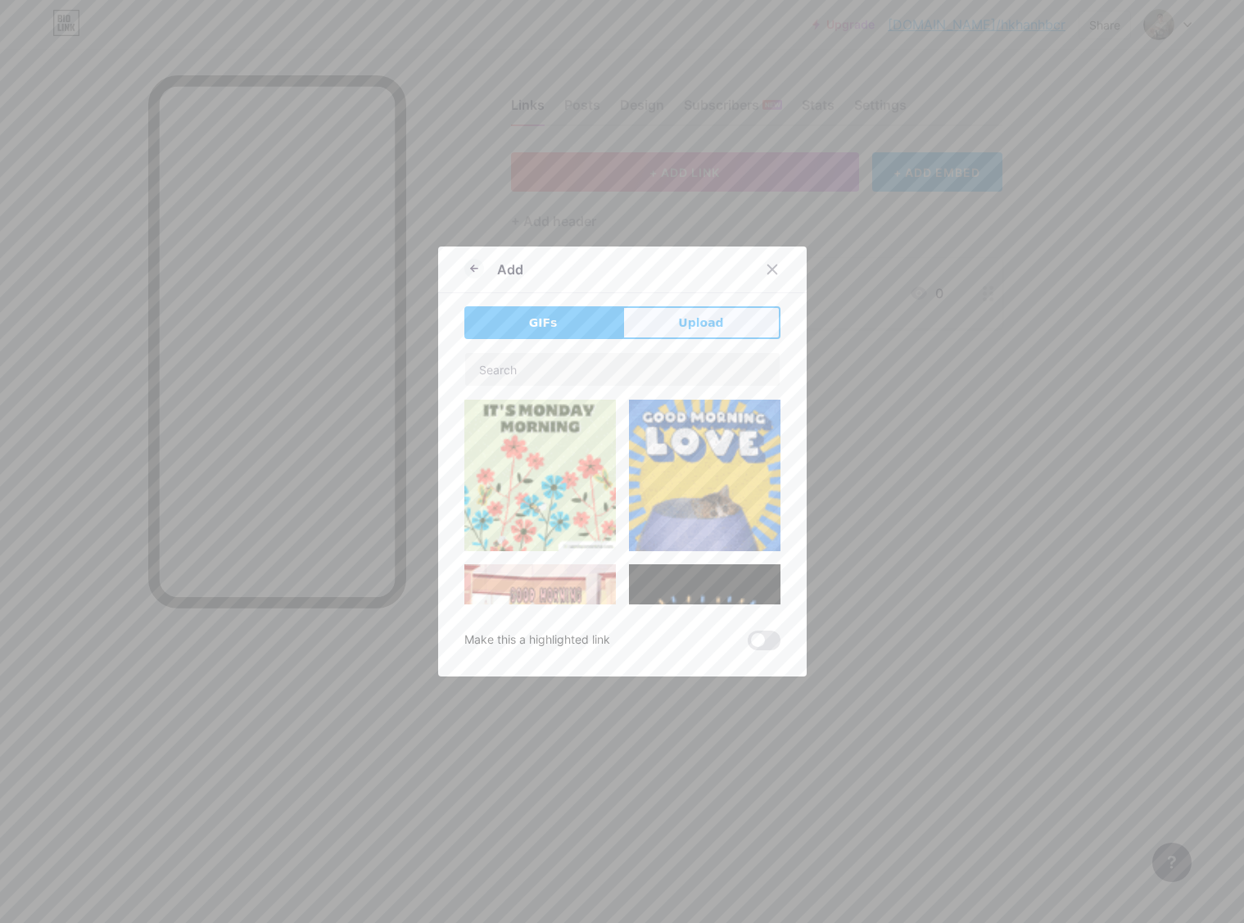
click at [686, 332] on button "Upload" at bounding box center [701, 322] width 158 height 33
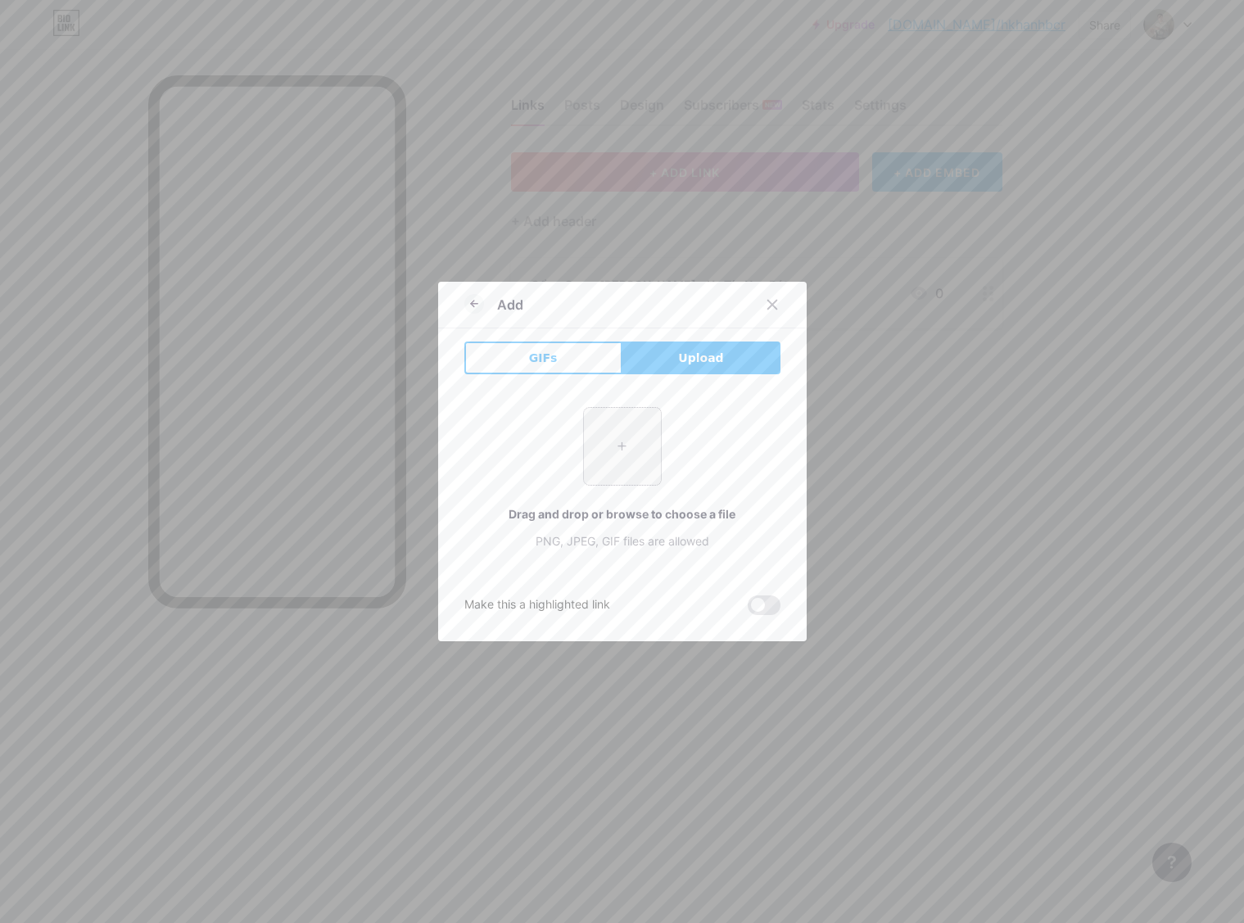
click at [617, 446] on input "file" at bounding box center [622, 446] width 77 height 77
type input "C:\fakepath\2025-08-18 18.59.25.jpg"
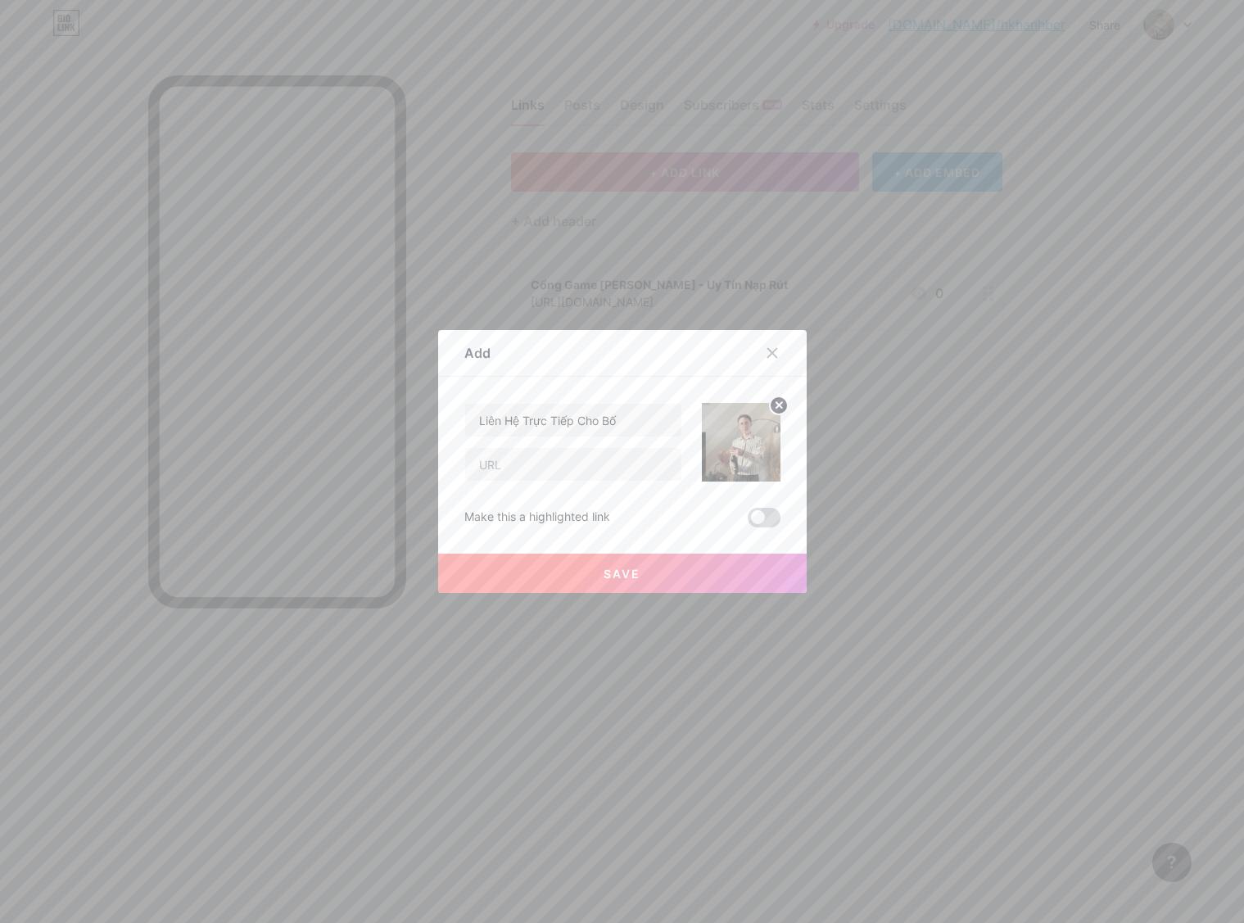
click at [759, 517] on span at bounding box center [764, 518] width 33 height 20
click at [748, 522] on input "checkbox" at bounding box center [748, 522] width 0 height 0
click at [572, 461] on input "text" at bounding box center [573, 464] width 216 height 33
paste input "https://t.me/HOANGVANKHANH6886"
type input "https://t.me/HOANGVANKHANH6886"
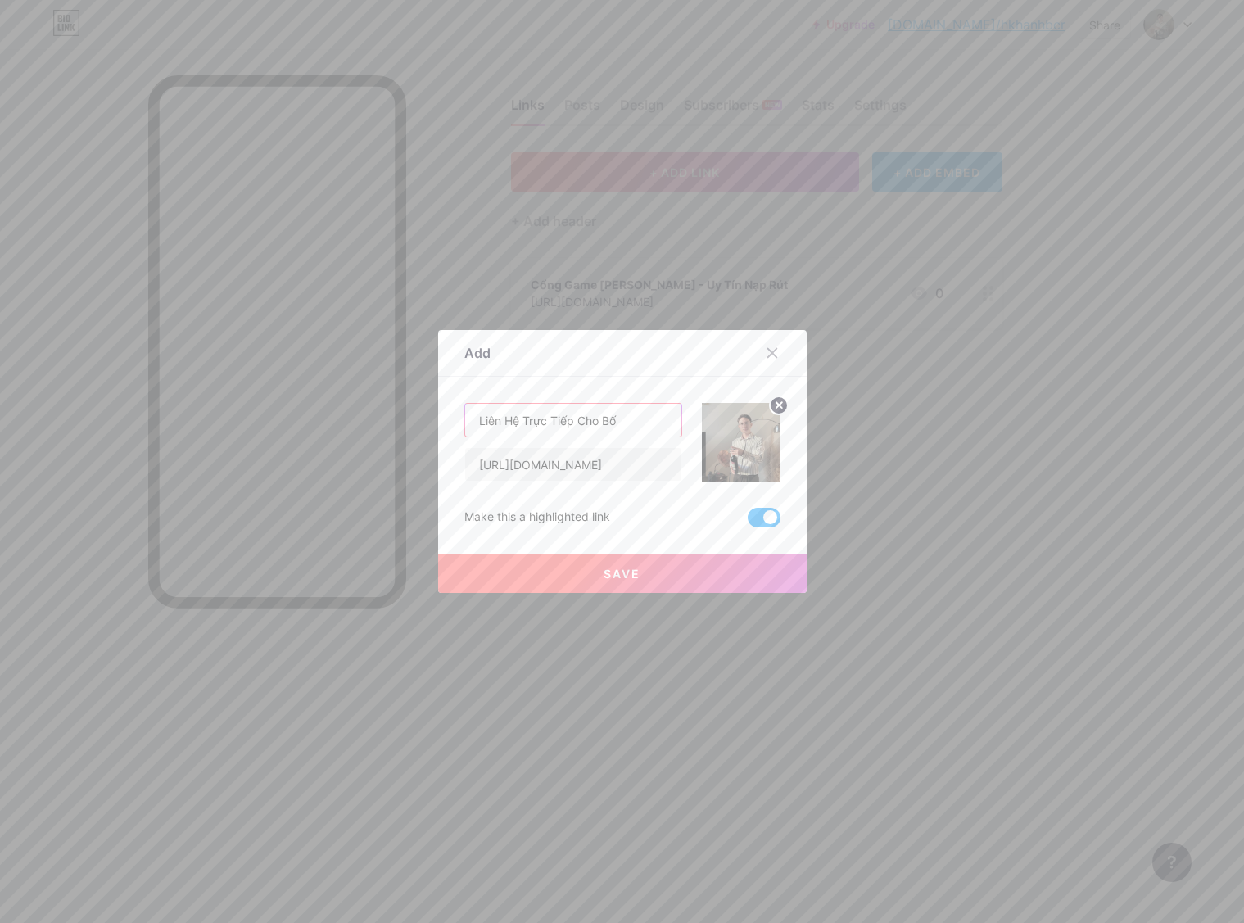
click at [622, 419] on input "Liên Hệ Trực Tiếp Cho Bố" at bounding box center [573, 420] width 216 height 33
type input "Liên Hệ Trực Tiếp Cho Boss"
click at [669, 566] on button "Save" at bounding box center [622, 573] width 369 height 39
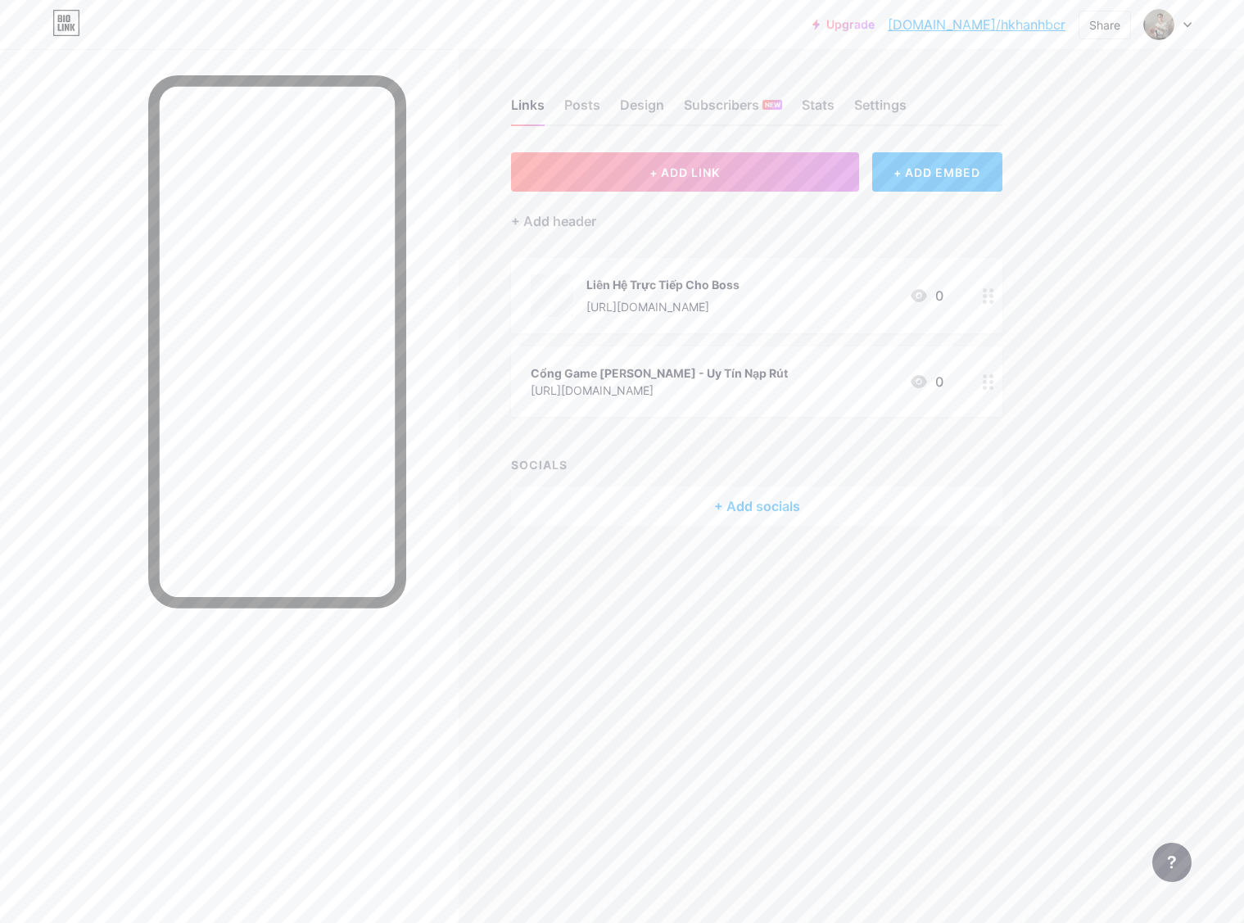
click at [721, 591] on div "Links Posts Design Subscribers NEW Stats Settings + ADD LINK + ADD EMBED + Add …" at bounding box center [535, 328] width 1071 height 559
click at [984, 374] on icon at bounding box center [988, 382] width 11 height 16
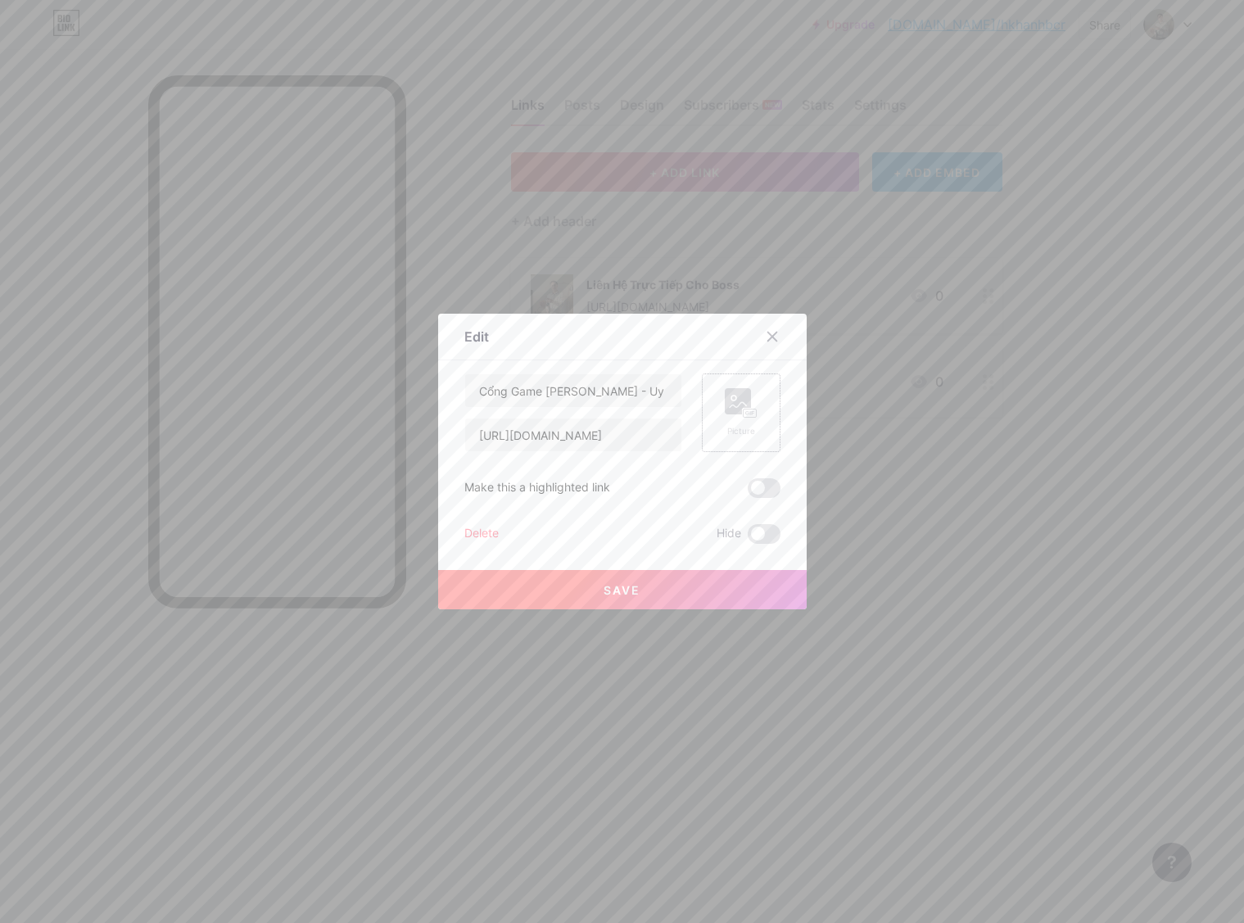
click at [736, 408] on rect at bounding box center [738, 401] width 26 height 26
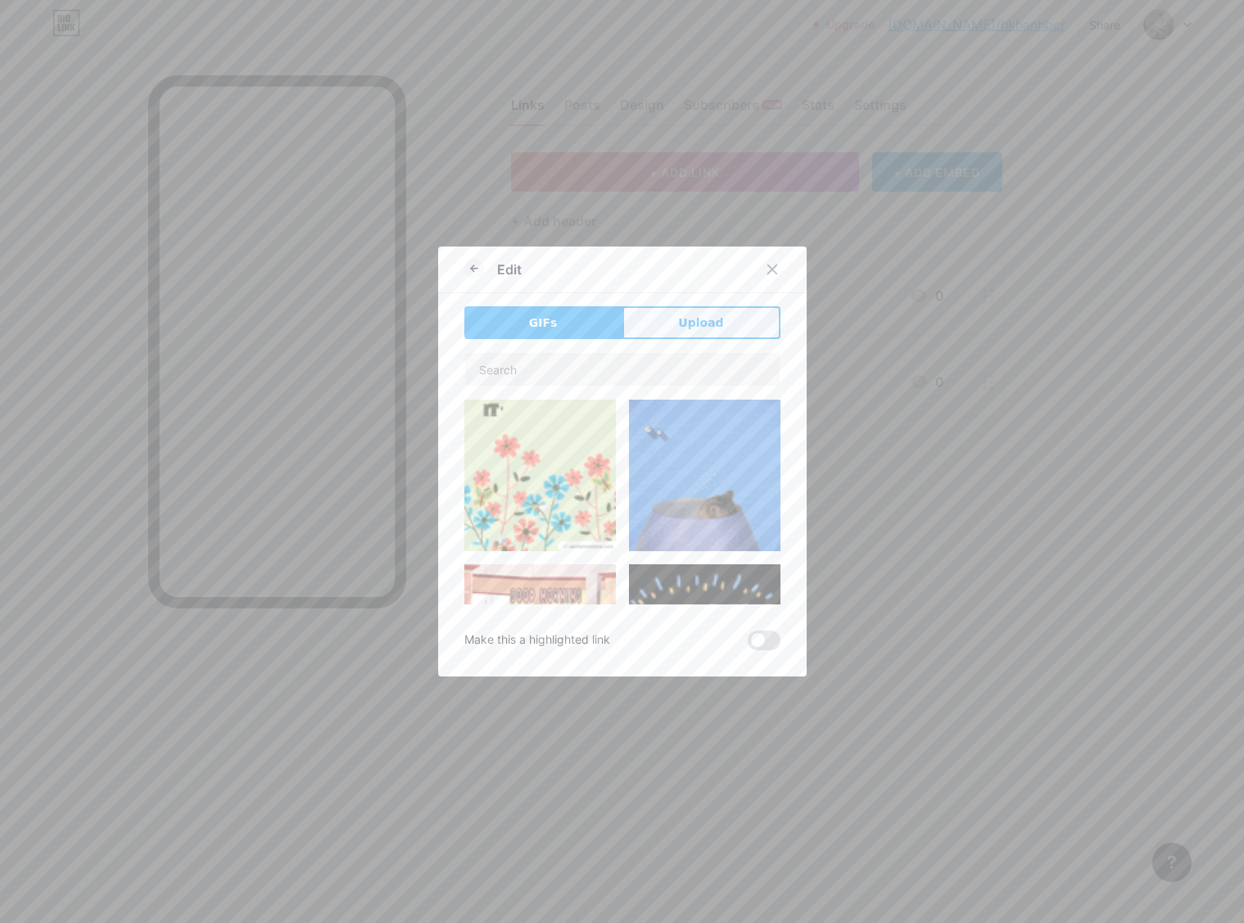
click at [681, 333] on button "Upload" at bounding box center [701, 322] width 158 height 33
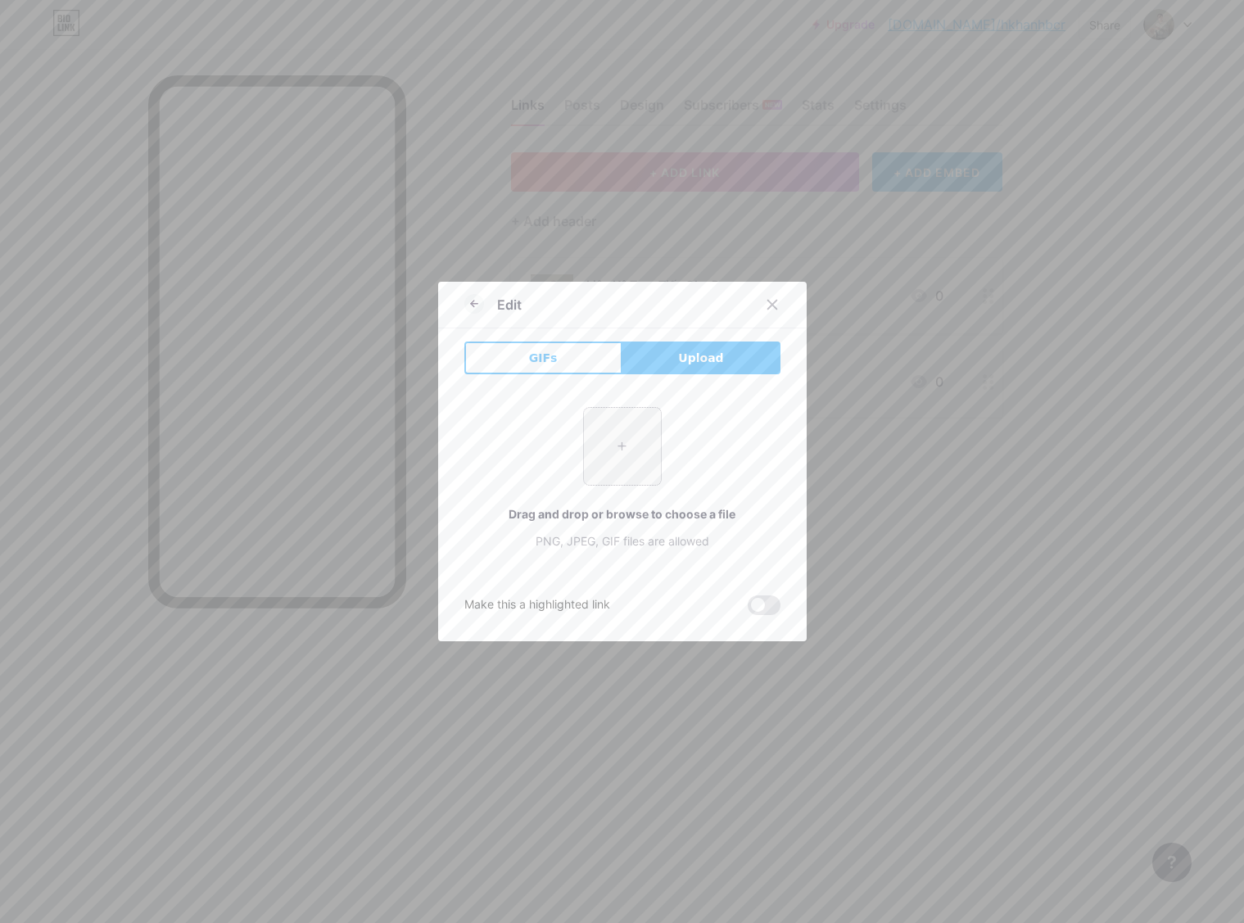
click at [634, 440] on input "file" at bounding box center [622, 446] width 77 height 77
type input "C:\fakepath\images.png"
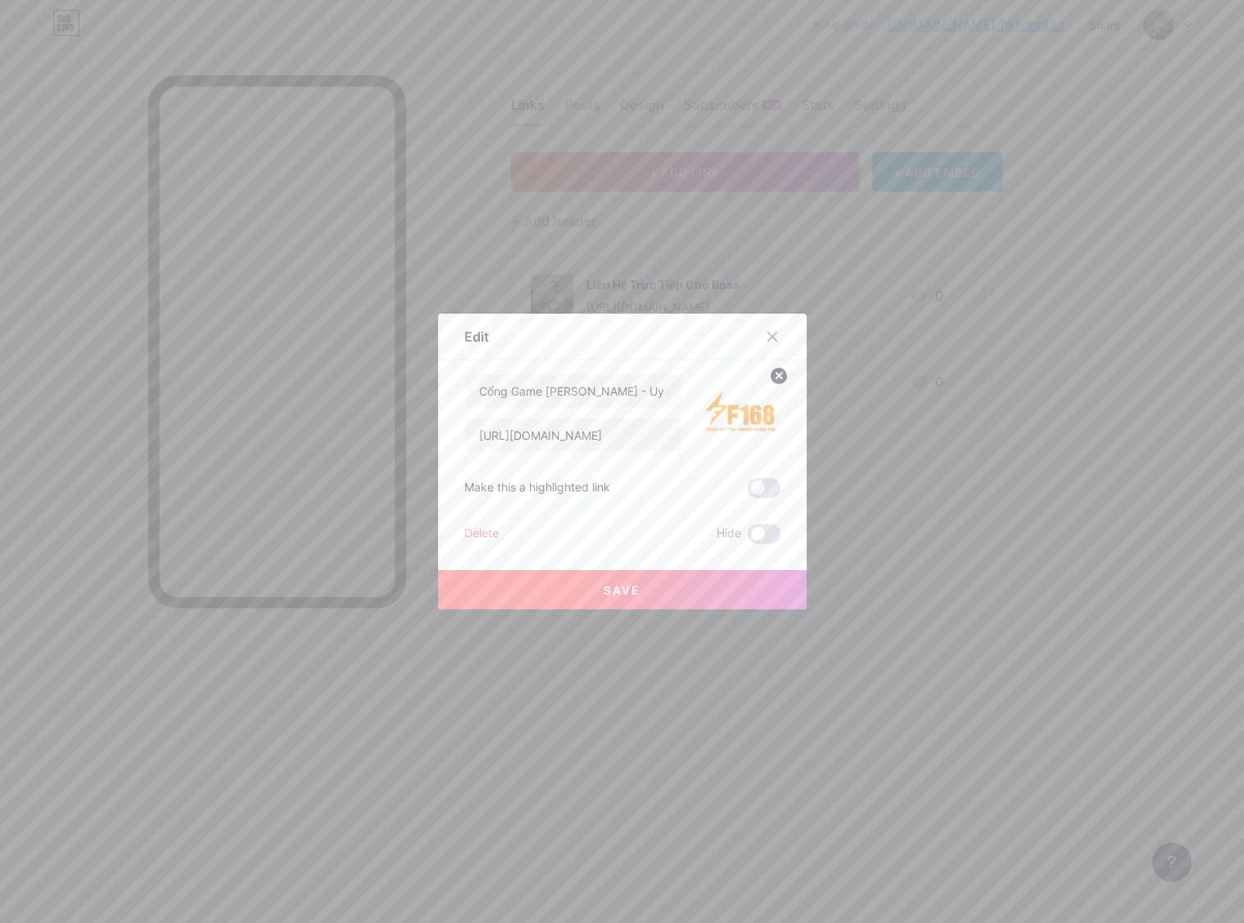
click at [649, 582] on button "Save" at bounding box center [622, 589] width 369 height 39
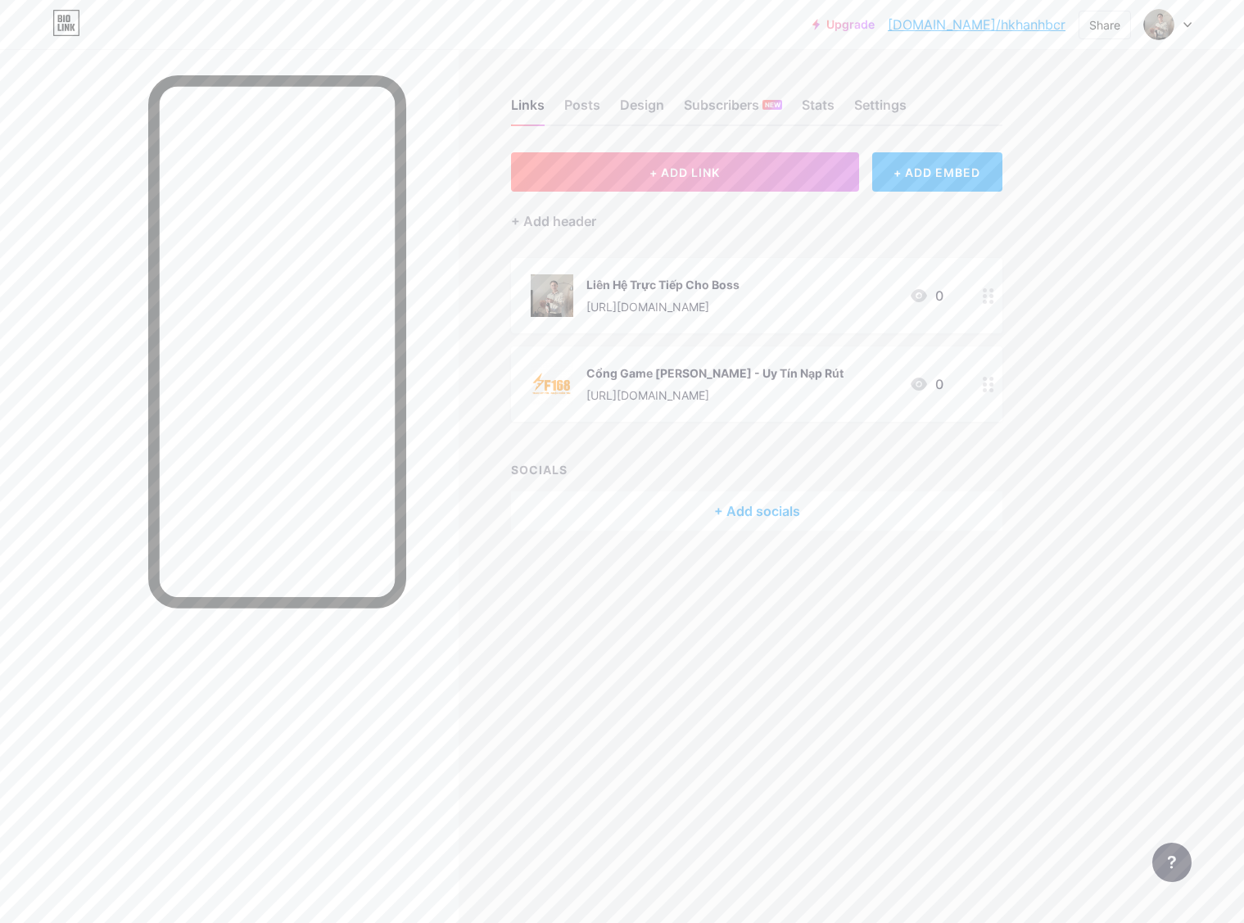
click at [690, 580] on div "Links Posts Design Subscribers NEW Stats Settings + ADD LINK + ADD EMBED + Add …" at bounding box center [535, 330] width 1071 height 563
click at [637, 102] on div "Design" at bounding box center [642, 109] width 44 height 29
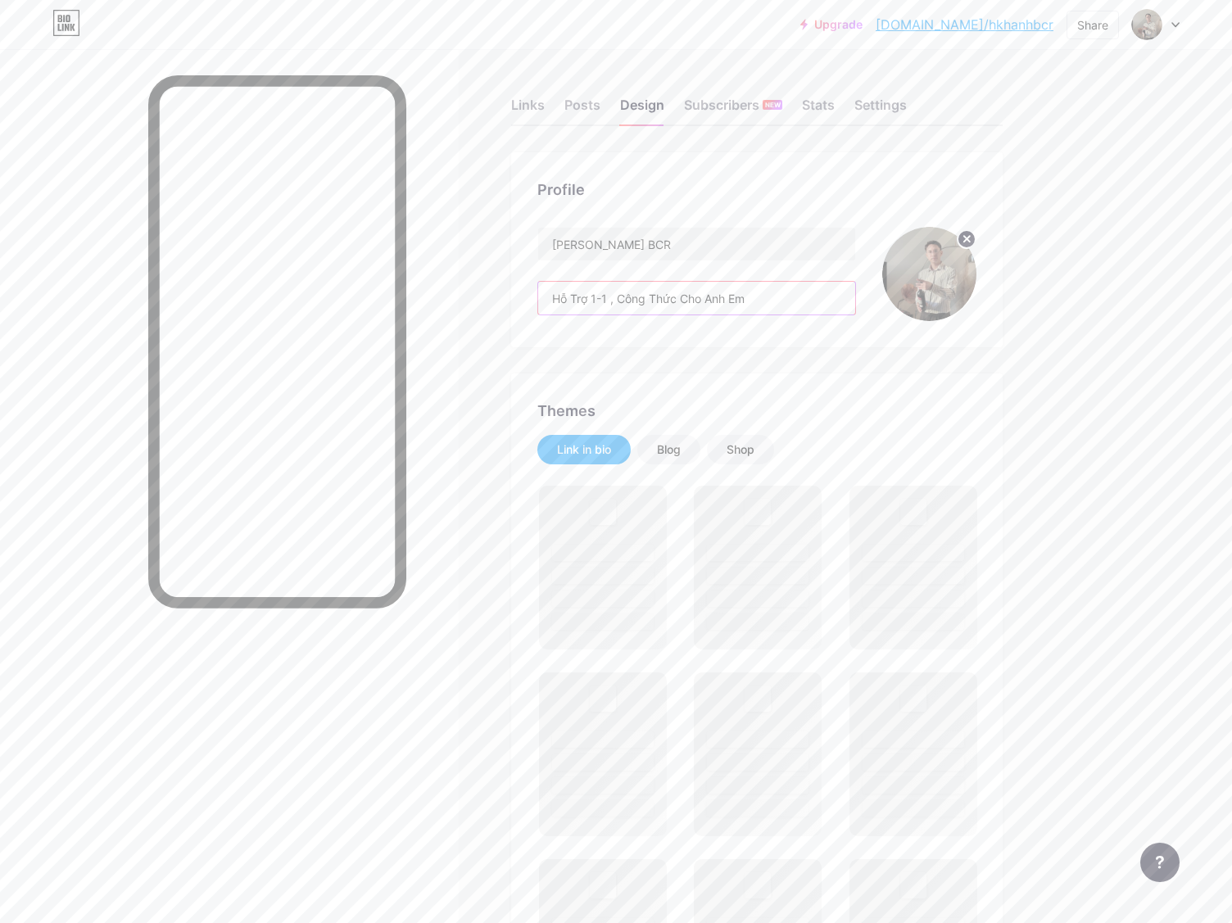
click at [799, 302] on input "Hỗ Trợ 1-1 , Công Thức Cho Anh Em" at bounding box center [696, 298] width 317 height 33
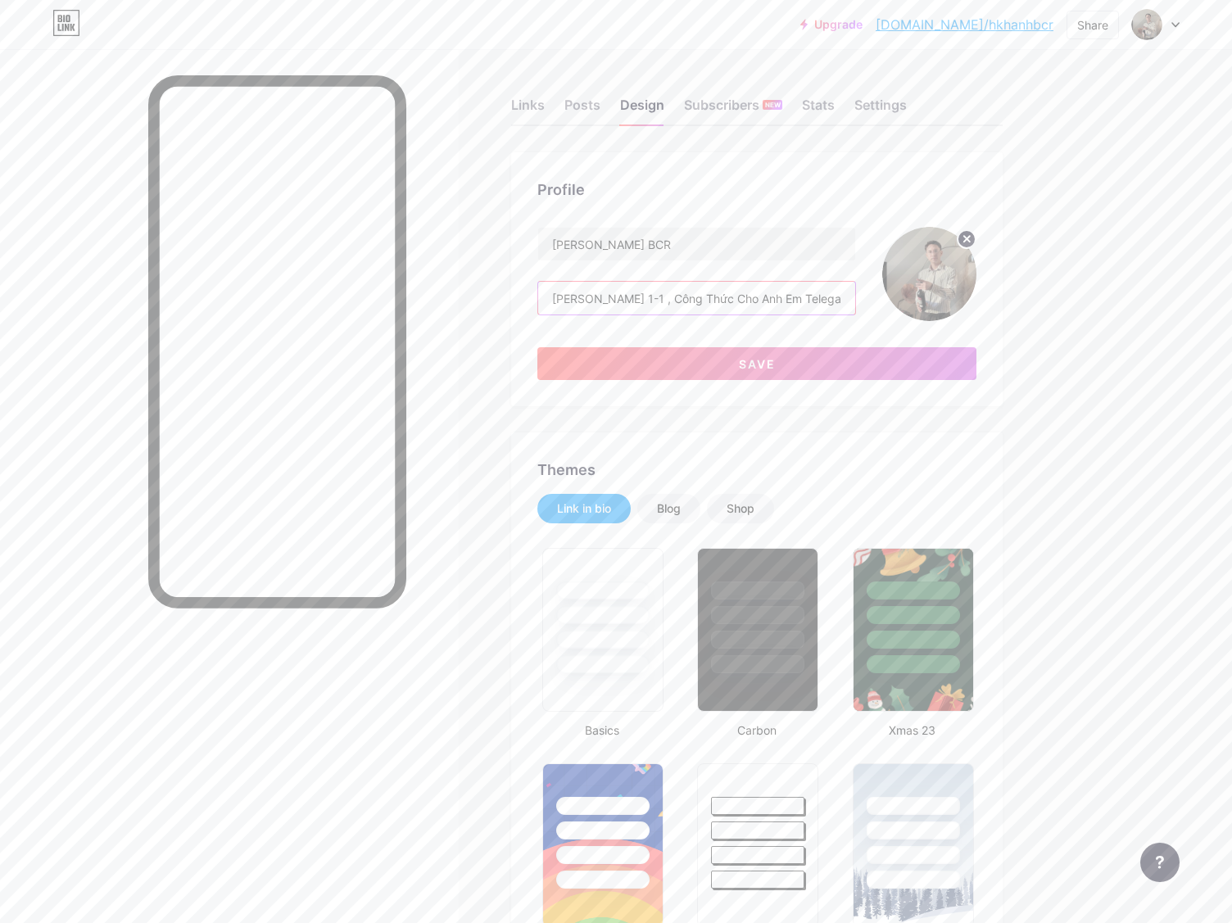
paste input "https://t.me/HOANGVANKHANH6886"
drag, startPoint x: 707, startPoint y: 297, endPoint x: 638, endPoint y: 300, distance: 68.8
click at [638, 300] on input "Hỗ Trợ 1-1 , Công Thức Cho Anh Em Telegarm Chính Chủ : https://t.me/HOANGVANKHA…" at bounding box center [696, 298] width 317 height 33
type input "Hỗ Trợ 1-1 , Công Thức Cho Anh Em Telegarm Chính Chủ : @HOANGVANKHANH6886"
click at [744, 364] on span "Save" at bounding box center [757, 364] width 37 height 14
